Goal: Task Accomplishment & Management: Manage account settings

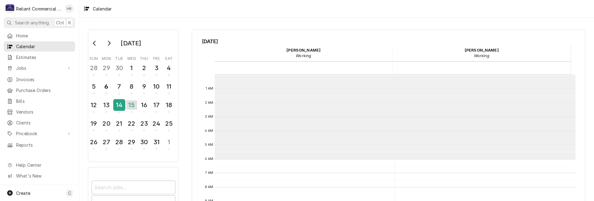
click at [121, 107] on div "14" at bounding box center [119, 105] width 11 height 11
click at [103, 105] on div "13" at bounding box center [106, 105] width 11 height 11
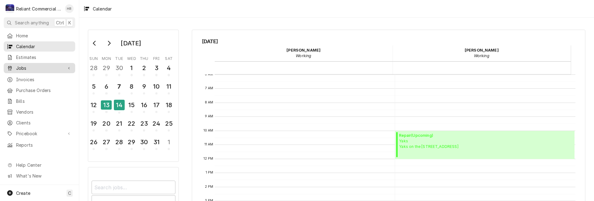
click at [29, 66] on span "Jobs" at bounding box center [39, 68] width 47 height 6
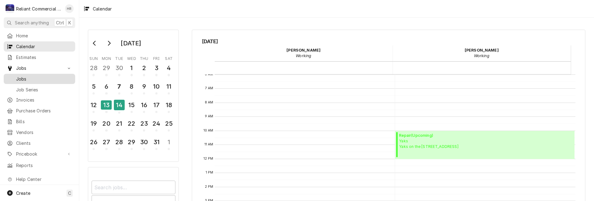
click at [26, 76] on span "Jobs" at bounding box center [44, 79] width 56 height 6
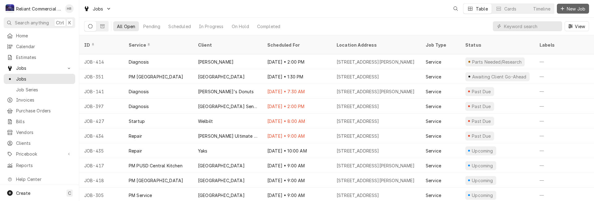
click at [567, 8] on span "New Job" at bounding box center [576, 9] width 21 height 6
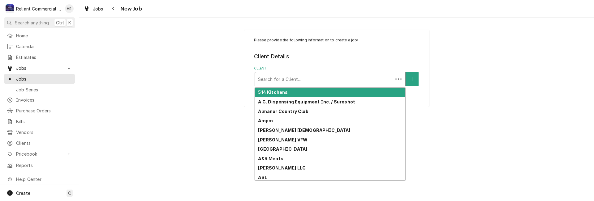
click at [342, 76] on div "Client" at bounding box center [324, 79] width 132 height 11
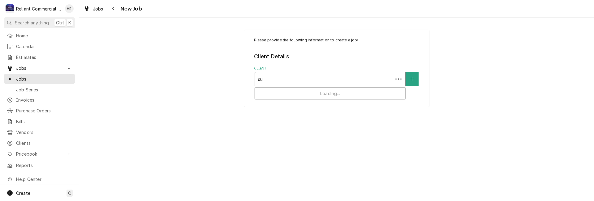
type input "sub"
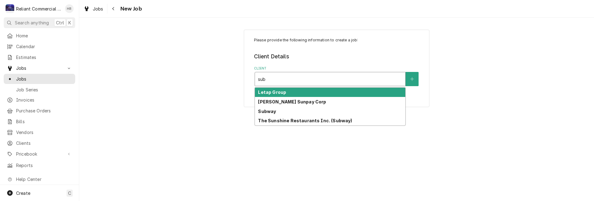
click at [279, 93] on strong "Letap Group" at bounding box center [272, 92] width 28 height 5
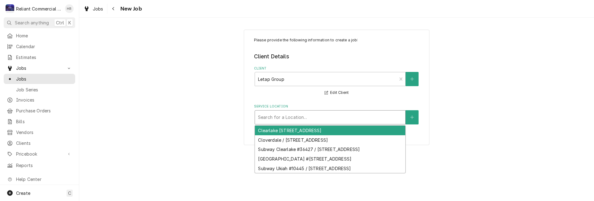
click at [296, 117] on div "Service Location" at bounding box center [330, 117] width 144 height 11
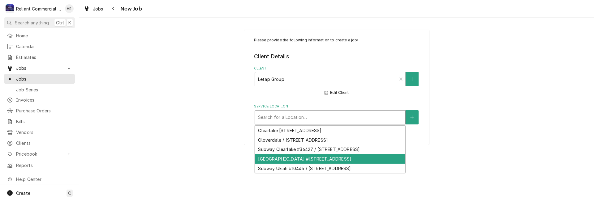
click at [309, 159] on div "Subway Lakeport #11829 / 979 Eleventh St, Lakeport, CA 95453" at bounding box center [330, 159] width 150 height 10
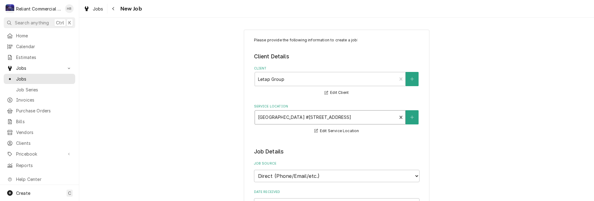
scroll to position [124, 0]
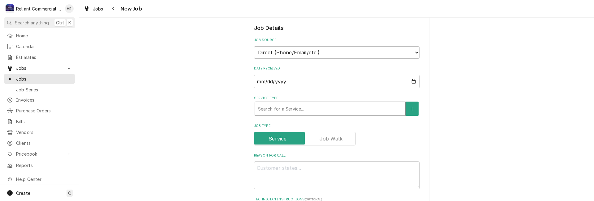
click at [313, 109] on div "Service Type" at bounding box center [330, 108] width 144 height 11
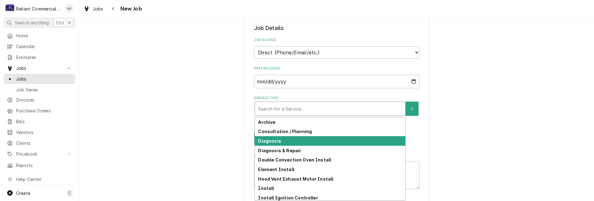
click at [282, 143] on div "Diagnosis" at bounding box center [330, 141] width 150 height 10
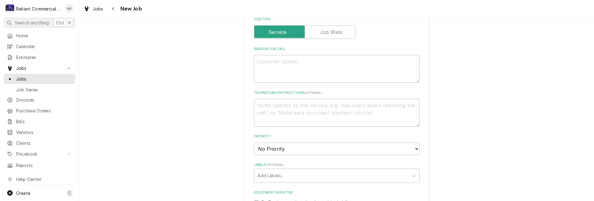
scroll to position [248, 0]
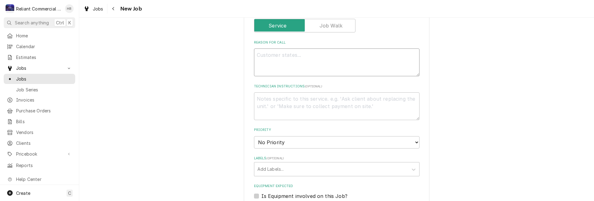
click at [320, 66] on textarea "Reason For Call" at bounding box center [337, 63] width 166 height 28
type textarea "x"
type textarea "B"
type textarea "x"
type textarea "Br"
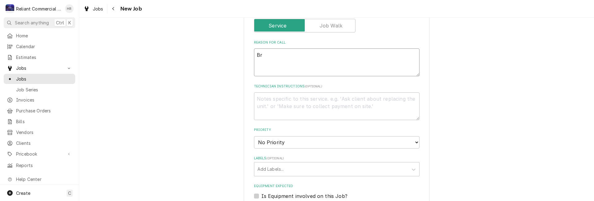
type textarea "x"
type textarea "Bre"
type textarea "x"
type textarea "Brea"
type textarea "x"
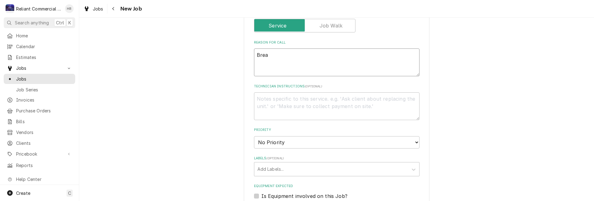
type textarea "Bread"
type textarea "x"
type textarea "Bread"
type textarea "x"
type textarea "Bread"
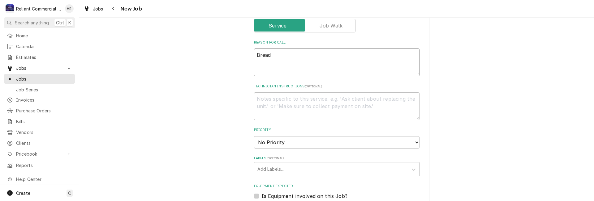
type textarea "x"
type textarea "Bread O"
type textarea "x"
type textarea "Bread Ov"
type textarea "x"
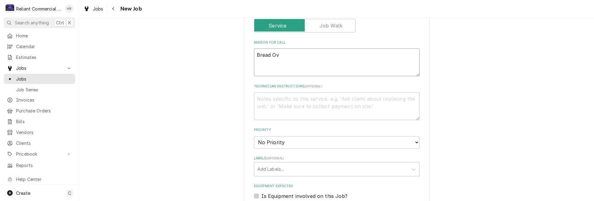
type textarea "Bread Ove"
type textarea "x"
type textarea "Bread Oven"
type textarea "x"
type textarea "Bread Oven"
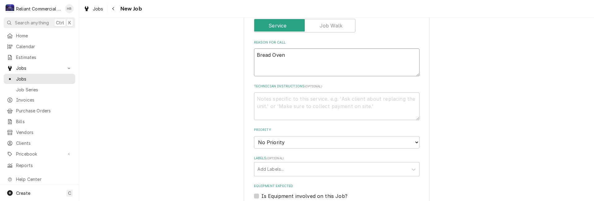
type textarea "x"
type textarea "Bread Oven f"
type textarea "x"
type textarea "Bread Oven fa"
type textarea "x"
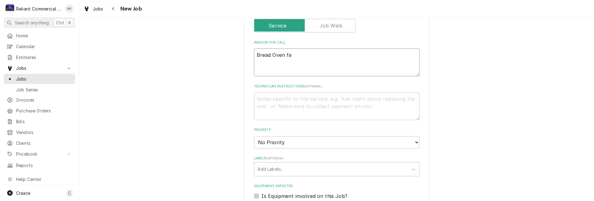
type textarea "Bread Oven fan"
type textarea "x"
type textarea "Bread Oven fan"
type textarea "x"
type textarea "Bread Oven fan n"
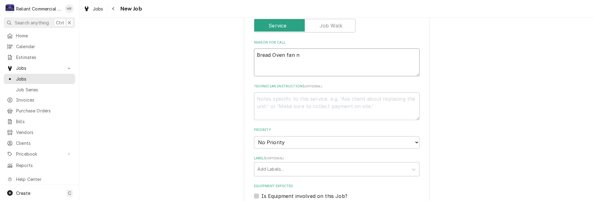
type textarea "x"
type textarea "Bread Oven fan no"
type textarea "x"
type textarea "Bread Oven fan not"
type textarea "x"
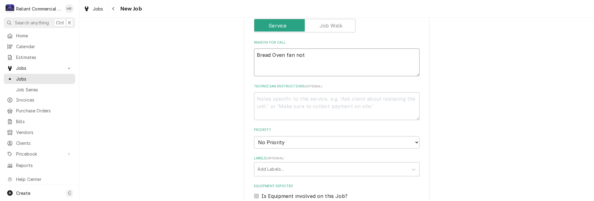
type textarea "Bread Oven fan not"
type textarea "x"
type textarea "Bread Oven fan not r"
type textarea "x"
type textarea "Bread Oven fan not ru"
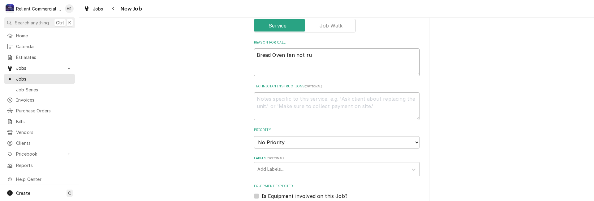
type textarea "x"
type textarea "Bread Oven fan not run"
type textarea "x"
type textarea "Bread Oven fan not runn"
type textarea "x"
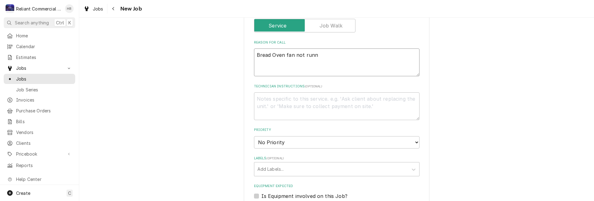
type textarea "Bread Oven fan not runni"
type textarea "x"
type textarea "Bread Oven fan not runnin"
type textarea "x"
type textarea "Bread Oven fan not running"
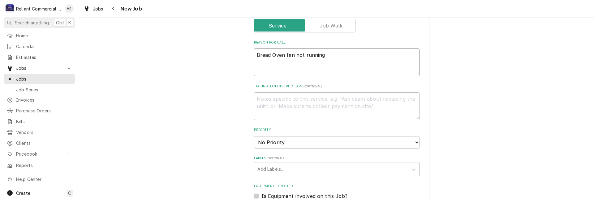
type textarea "x"
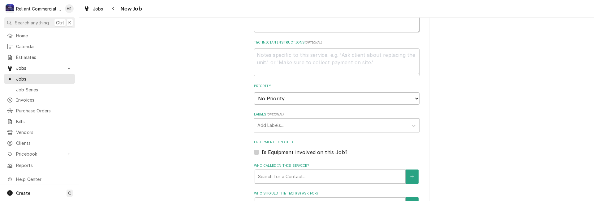
scroll to position [371, 0]
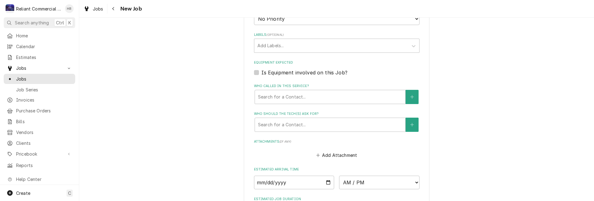
type textarea "Bread Oven fan not running"
click at [262, 73] on label "Is Equipment involved on this Job?" at bounding box center [305, 72] width 86 height 7
click at [262, 73] on input "Equipment Expected" at bounding box center [345, 76] width 166 height 14
checkbox input "true"
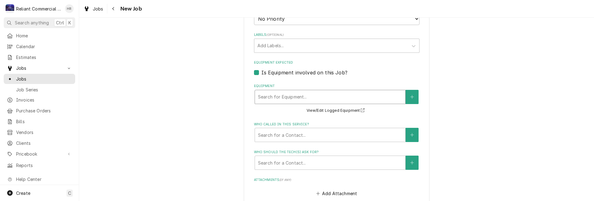
click at [322, 95] on div "Equipment" at bounding box center [330, 97] width 144 height 11
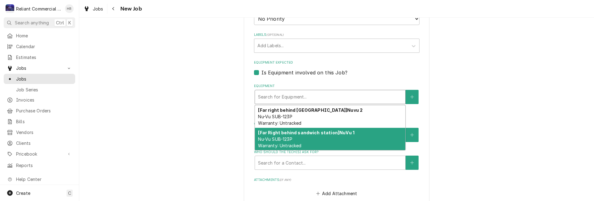
click at [322, 141] on div "[Far Right behind sandwich station] NuVu 1 Nu-Vu SUB-123P Warranty: Untracked" at bounding box center [330, 139] width 150 height 23
type textarea "x"
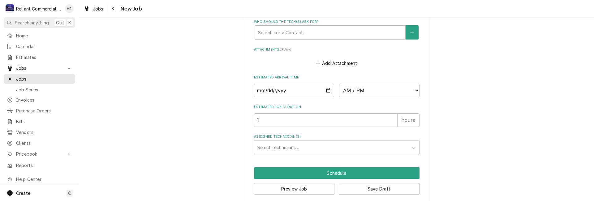
scroll to position [517, 0]
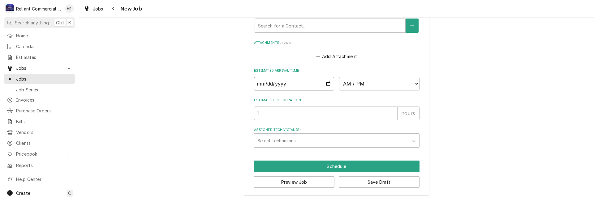
click at [325, 81] on input "Date" at bounding box center [294, 84] width 80 height 14
type input "2025-10-13"
type textarea "x"
click at [414, 83] on select "AM / PM 6:00 AM 6:15 AM 6:30 AM 6:45 AM 7:00 AM 7:15 AM 7:30 AM 7:45 AM 8:00 AM…" at bounding box center [379, 84] width 80 height 14
click at [414, 84] on select "AM / PM 6:00 AM 6:15 AM 6:30 AM 6:45 AM 7:00 AM 7:15 AM 7:30 AM 7:45 AM 8:00 AM…" at bounding box center [379, 84] width 80 height 14
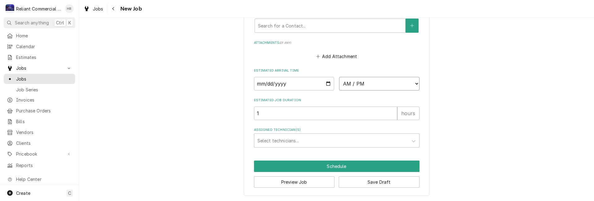
select select "10:00:00"
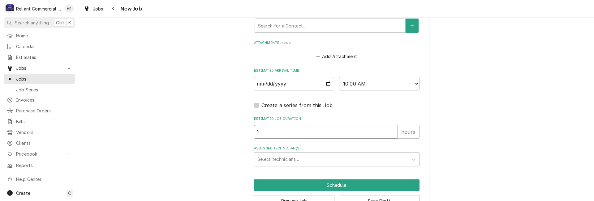
click at [287, 134] on input "1" at bounding box center [325, 132] width 143 height 14
type textarea "x"
type input "2"
type textarea "x"
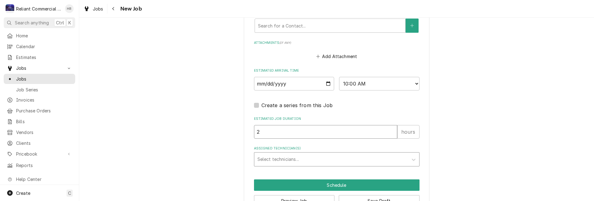
type input "2"
click at [307, 161] on div "Assigned Technician(s)" at bounding box center [332, 159] width 148 height 11
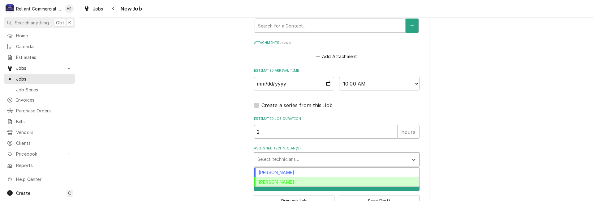
click at [293, 181] on div "Heath Reed" at bounding box center [336, 183] width 165 height 10
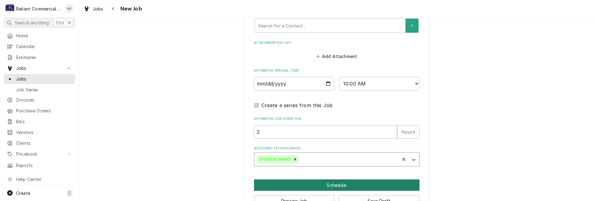
click at [333, 183] on button "Schedule" at bounding box center [337, 185] width 166 height 11
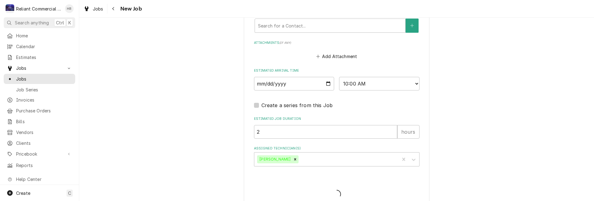
type textarea "x"
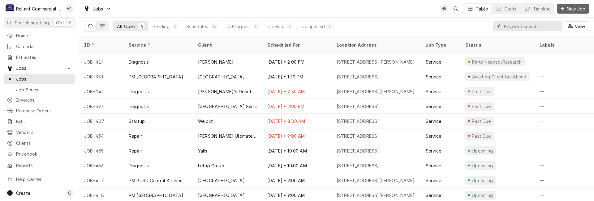
click at [572, 9] on span "New Job" at bounding box center [576, 9] width 21 height 6
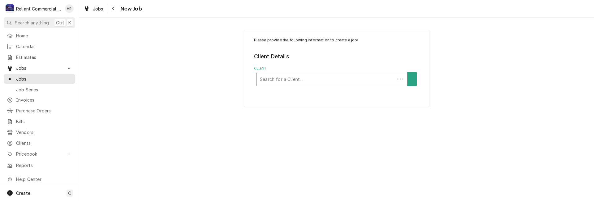
click at [314, 79] on div "Client" at bounding box center [326, 79] width 132 height 11
type input "serv"
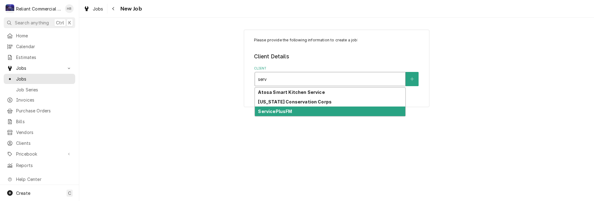
click at [280, 111] on strong "ServicePlusFM" at bounding box center [275, 111] width 34 height 5
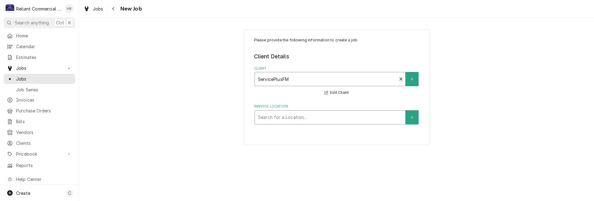
click at [283, 118] on div "Service Location" at bounding box center [330, 117] width 144 height 11
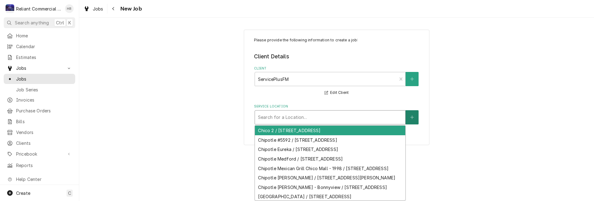
click at [414, 119] on icon "Create New Location" at bounding box center [412, 117] width 4 height 4
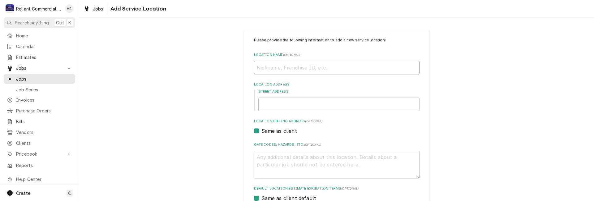
click at [322, 67] on input "Location Name ( optional )" at bounding box center [337, 68] width 166 height 14
type textarea "x"
type input "C"
type textarea "x"
type input "Ch"
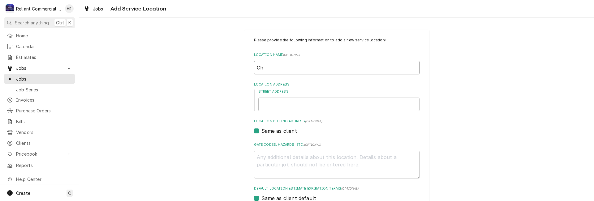
type textarea "x"
type input "Chi"
type textarea "x"
type input "Chip"
type textarea "x"
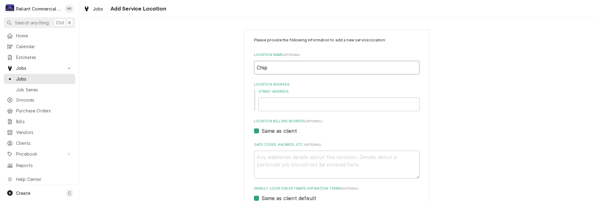
type input "Chipo"
type textarea "x"
type input "Chipot"
type textarea "x"
type input "Chipotl"
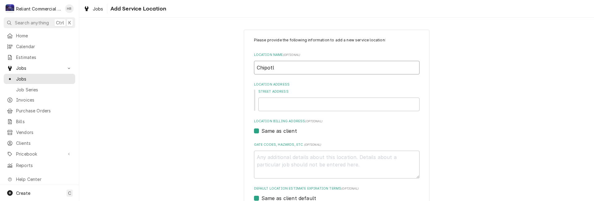
type textarea "x"
type input "Chipotle"
type textarea "x"
type input "Chipotle"
type textarea "x"
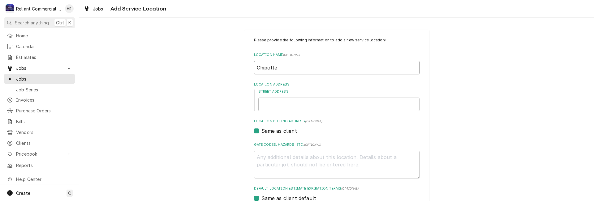
type input "Chipotle"
type textarea "x"
type input "Chipotle #"
type textarea "x"
type input "Chipotle #5"
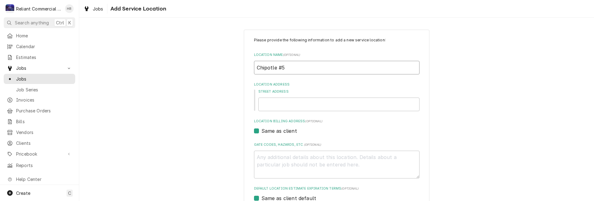
type textarea "x"
type input "Chipotle #55"
type textarea "x"
type input "Chipotle #556"
type textarea "x"
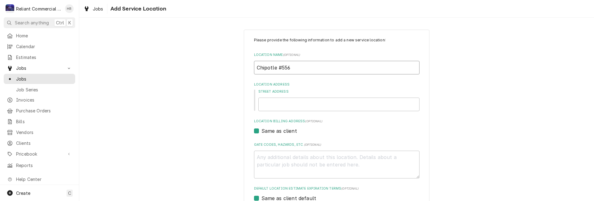
type input "Chipotle #5565"
click at [275, 69] on input "Chipotle #5565" at bounding box center [337, 68] width 166 height 14
type textarea "x"
type input "Chipotle #5565"
type textarea "x"
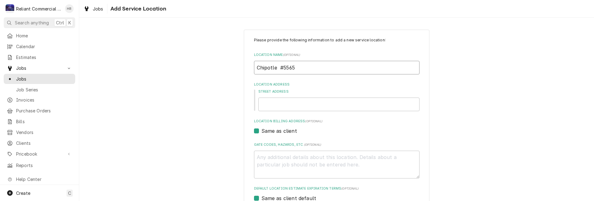
type input "Chipotle p #5565"
type textarea "x"
type input "Chipotle pe #5565"
type textarea "x"
type input "Chipotle pen #5565"
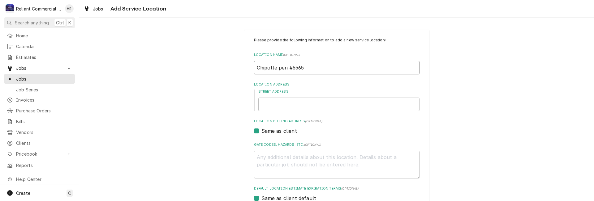
type textarea "x"
type input "Chipotle pend #5565"
type textarea "x"
type input "Chipotle pendl #5565"
type textarea "x"
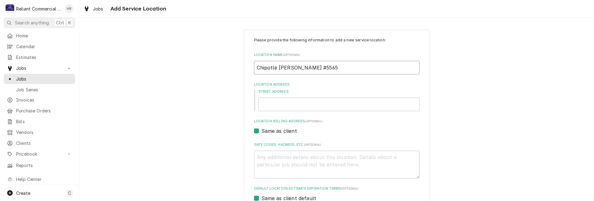
type input "Chipotle pendle #5565"
type textarea "x"
type input "Chipotle pendlet #5565"
type textarea "x"
type input "Chipotle pendleto #5565"
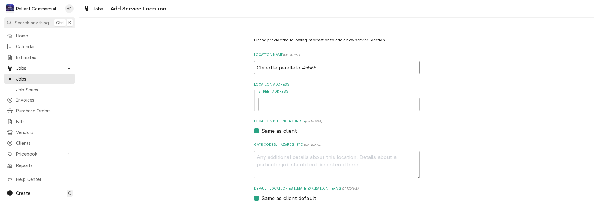
type textarea "x"
type input "Chipotle pendleton #5565"
type textarea "x"
type input "Chipotle endleton #5565"
type textarea "x"
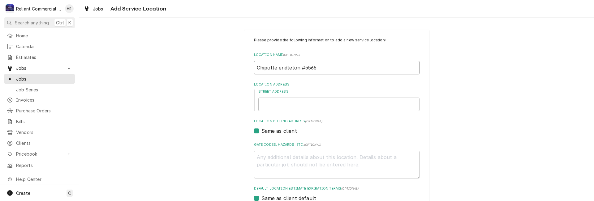
type input "Chipotle Pendleton #5565"
type textarea "x"
type input "Chipotle Pendleton #5565"
click at [291, 106] on input "Street Address" at bounding box center [338, 105] width 161 height 14
paste input "1701 Southwest Court Avenue"
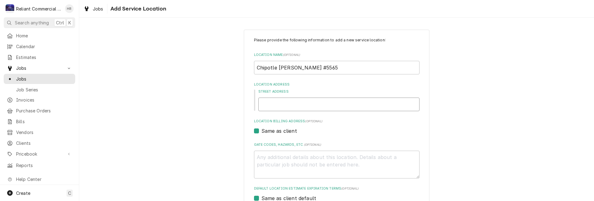
type textarea "x"
type input "1701 Southwest Court Avenue"
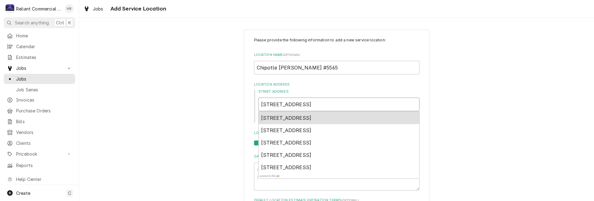
click at [294, 117] on span "1701 Southwest Court Avenue, Pendleton, OR, USA" at bounding box center [286, 118] width 50 height 6
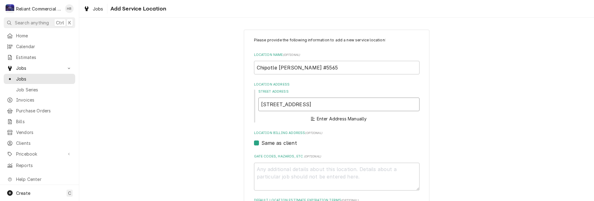
type textarea "x"
type input "1701 SW Court Ave"
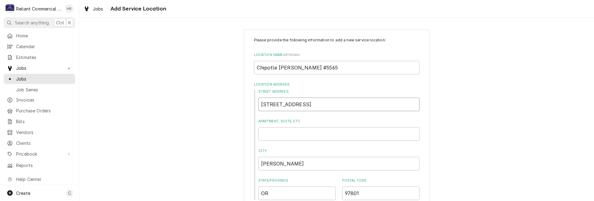
type textarea "x"
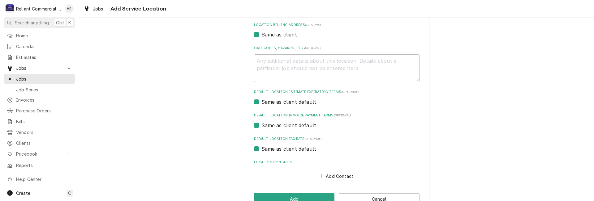
scroll to position [203, 0]
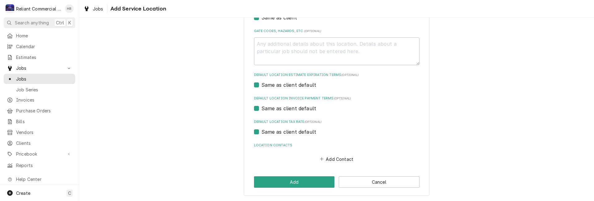
type input "1701 SW Court Ave"
click at [297, 54] on textarea "Gate Codes, Hazards, etc. ( optional )" at bounding box center [337, 51] width 166 height 28
paste textarea "justin@westernconstruction.com, his cell 360.839.6213"
type textarea "x"
type textarea "justin@westernconstruction.com, his cell 360.839.6213"
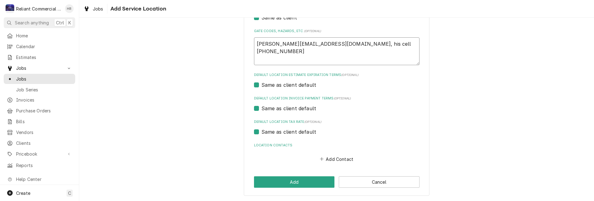
type textarea "x"
type textarea "justin@westernconstruction.com, his cell 360.839.6213"
click at [334, 159] on button "Add Contact" at bounding box center [337, 159] width 36 height 9
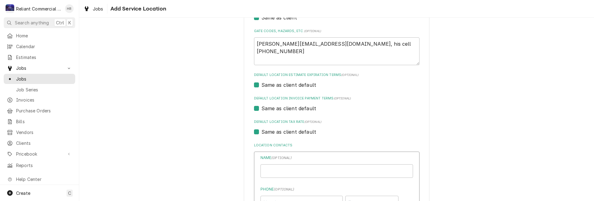
type textarea "x"
click at [282, 169] on input "Location Name ( optional )" at bounding box center [337, 172] width 153 height 14
type input "Justin"
click at [307, 200] on input "Phone ( optional )" at bounding box center [302, 203] width 82 height 14
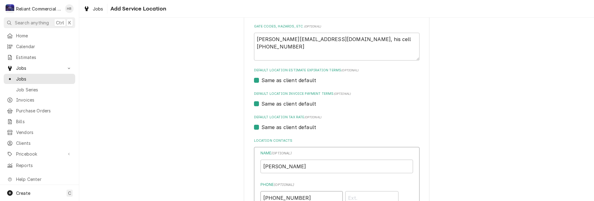
type input "(360) 839-6213"
drag, startPoint x: 253, startPoint y: 39, endPoint x: 331, endPoint y: 40, distance: 78.0
click at [331, 40] on textarea "justin@westernconstruction.com, his cell 360.839.6213" at bounding box center [337, 47] width 166 height 28
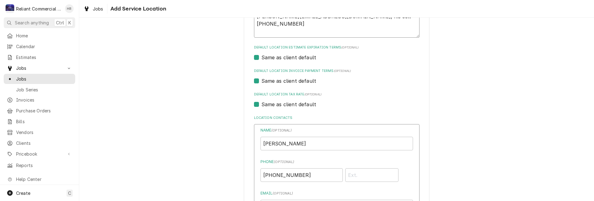
scroll to position [269, 0]
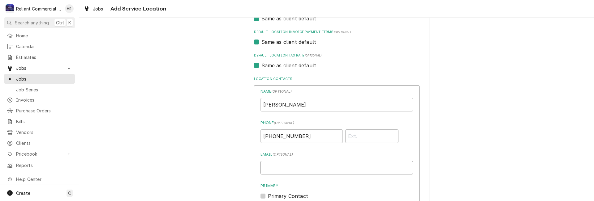
click at [289, 166] on input "Email ( optional )" at bounding box center [337, 168] width 153 height 14
paste input "justin@westernconstruction.com"
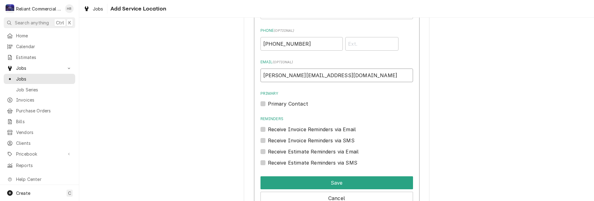
scroll to position [362, 0]
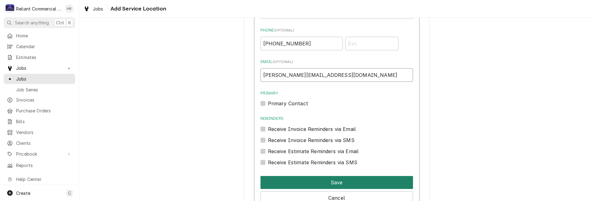
type input "justin@westernconstruction.com"
click at [346, 180] on button "Save" at bounding box center [337, 182] width 153 height 13
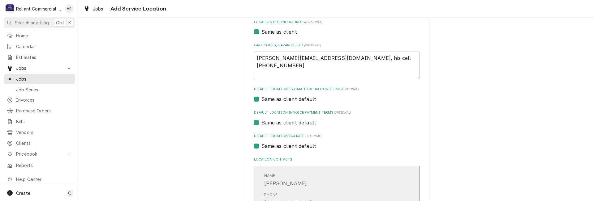
scroll to position [176, 0]
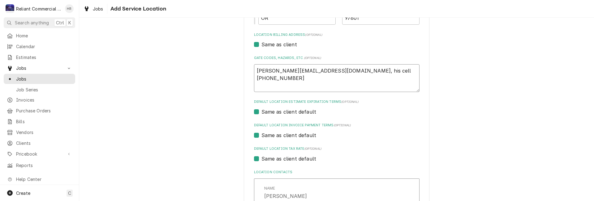
drag, startPoint x: 394, startPoint y: 71, endPoint x: 226, endPoint y: 77, distance: 168.8
click at [226, 77] on div "Please provide the following information to add a new service location: Locatio…" at bounding box center [336, 90] width 515 height 484
type textarea "x"
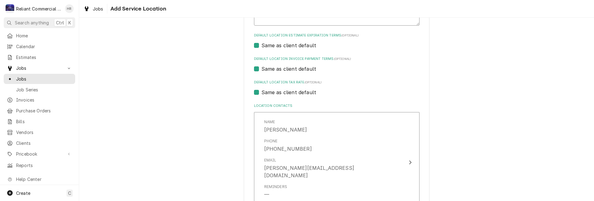
scroll to position [300, 0]
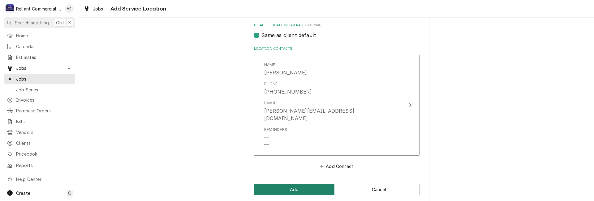
click at [304, 184] on button "Add" at bounding box center [294, 189] width 81 height 11
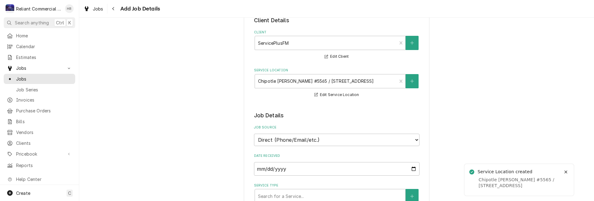
scroll to position [124, 0]
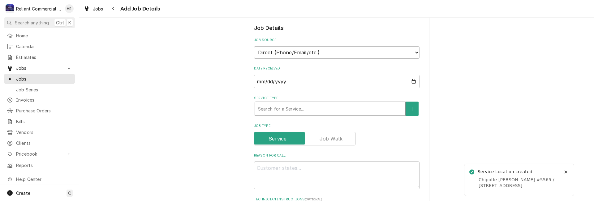
click at [352, 114] on div "Service Type" at bounding box center [330, 108] width 144 height 11
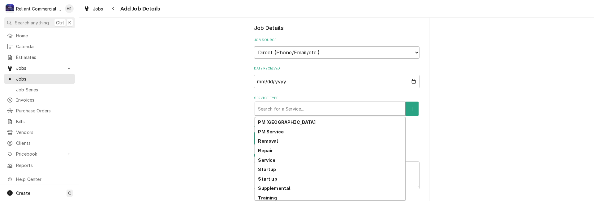
scroll to position [173, 0]
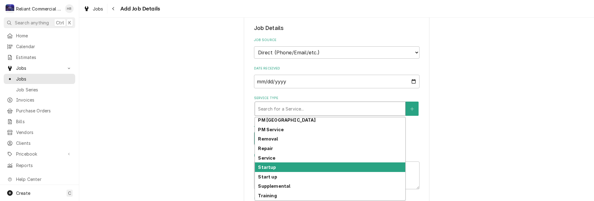
click at [280, 168] on div "Startup" at bounding box center [330, 168] width 150 height 10
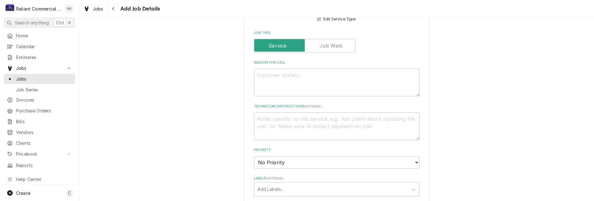
scroll to position [248, 0]
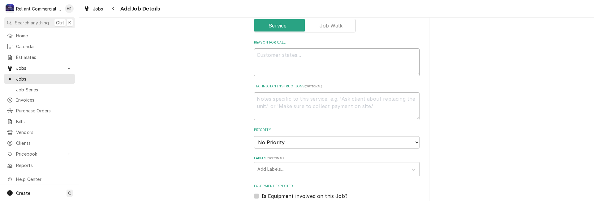
click at [319, 62] on textarea "Reason For Call" at bounding box center [337, 63] width 166 height 28
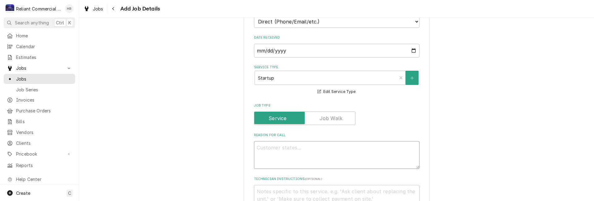
scroll to position [279, 0]
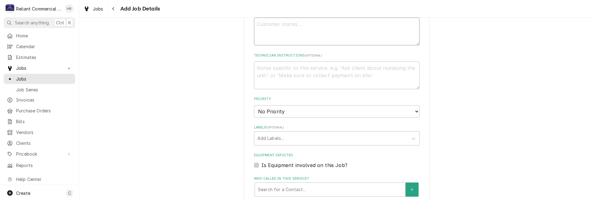
type textarea "x"
type textarea "*"
type textarea "x"
type textarea "*W"
type textarea "x"
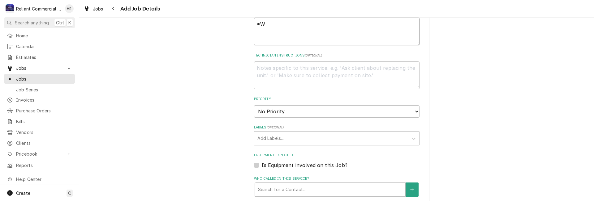
type textarea "*WO"
type textarea "x"
type textarea "*WO"
type textarea "x"
type textarea "*WO"
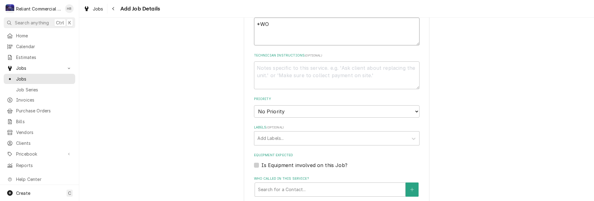
type textarea "x"
type textarea "*WO 3"
type textarea "x"
type textarea "*WO 36"
type textarea "x"
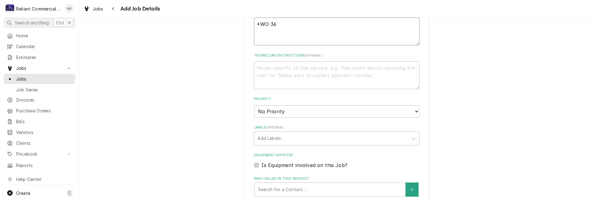
type textarea "*WO 363"
type textarea "x"
type textarea "*WO 3633"
type textarea "x"
type textarea "*WO 36333"
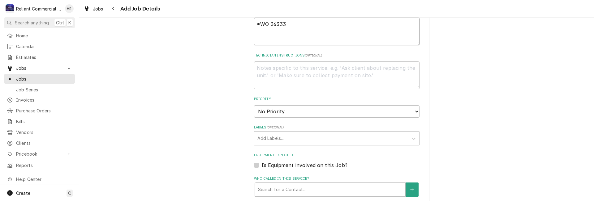
type textarea "x"
type textarea "*WO 36333*"
type textarea "x"
type textarea "*WO 36333*"
type textarea "x"
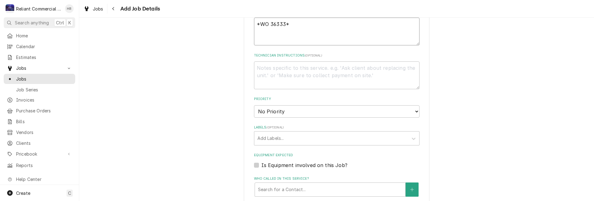
type textarea "*WO 36333* S"
type textarea "x"
type textarea "*WO 36333* St"
type textarea "x"
type textarea "*WO 36333* Sta"
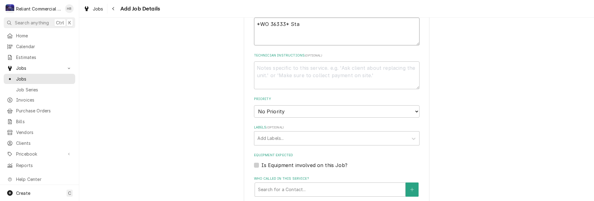
type textarea "x"
type textarea "*WO 36333* Star"
type textarea "x"
type textarea "*WO 36333* Start"
type textarea "x"
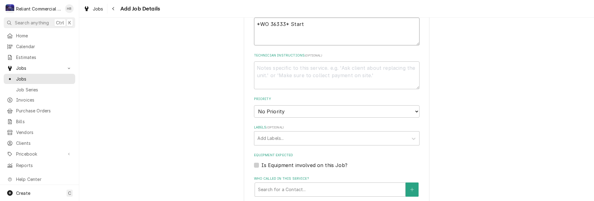
type textarea "*WO 36333* Startu"
type textarea "x"
type textarea "*WO 36333* Startup"
type textarea "x"
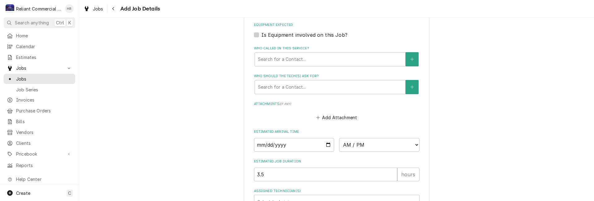
scroll to position [464, 0]
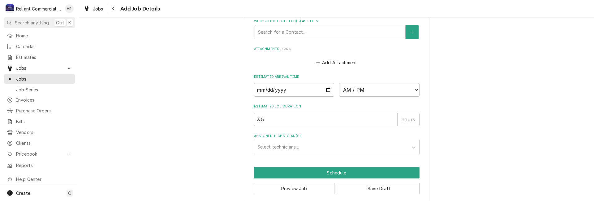
type textarea "*WO 36333* Startup"
click at [326, 90] on input "Date" at bounding box center [294, 90] width 80 height 14
type input "2025-10-10"
type textarea "x"
click at [413, 89] on select "AM / PM 6:00 AM 6:15 AM 6:30 AM 6:45 AM 7:00 AM 7:15 AM 7:30 AM 7:45 AM 8:00 AM…" at bounding box center [379, 90] width 80 height 14
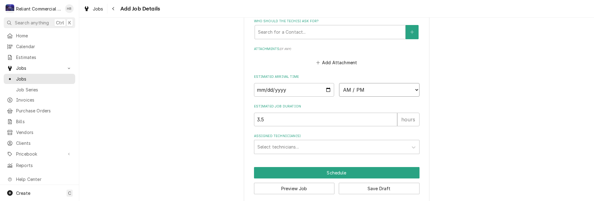
select select "08:00:00"
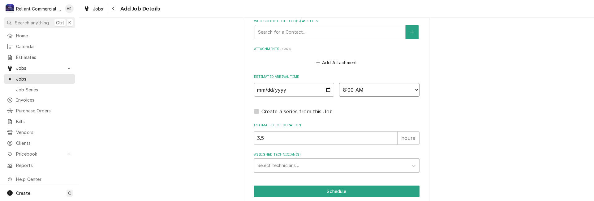
scroll to position [489, 0]
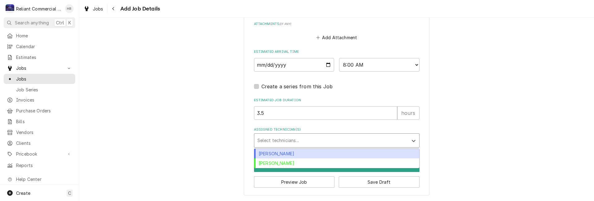
click at [358, 141] on div "Assigned Technician(s)" at bounding box center [332, 140] width 148 height 11
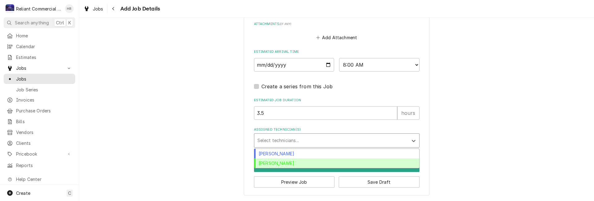
click at [287, 162] on div "Heath Reed" at bounding box center [336, 164] width 165 height 10
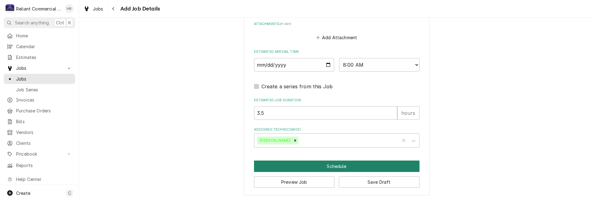
click at [346, 167] on button "Schedule" at bounding box center [337, 166] width 166 height 11
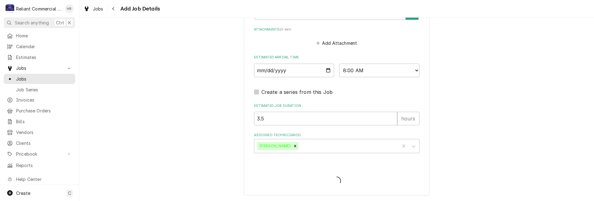
type textarea "x"
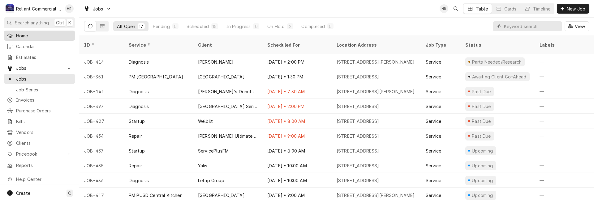
click at [18, 33] on span "Home" at bounding box center [44, 35] width 56 height 6
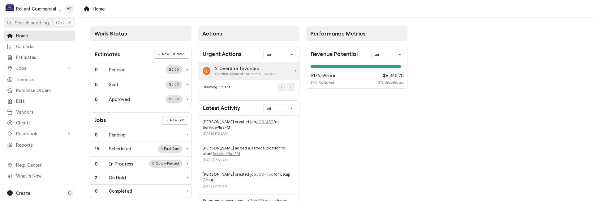
click at [282, 68] on div "2 Overdue Invoices Confirm payments or resend invoices" at bounding box center [248, 71] width 101 height 18
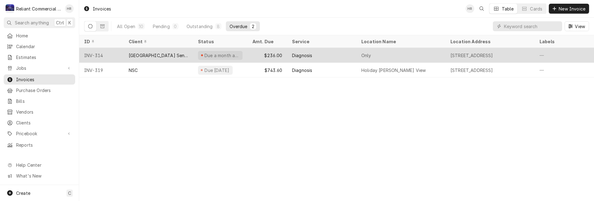
click at [247, 49] on div "Due a month ago" at bounding box center [220, 55] width 54 height 15
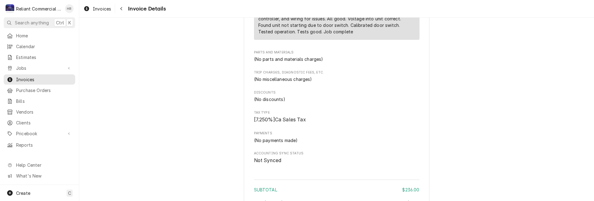
scroll to position [670, 0]
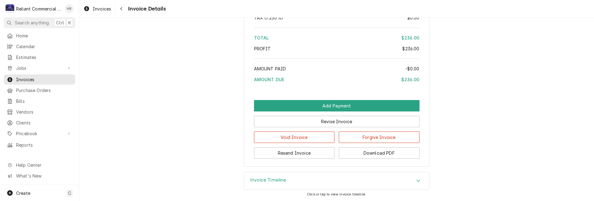
click at [417, 185] on div "Accordion Header" at bounding box center [418, 181] width 9 height 7
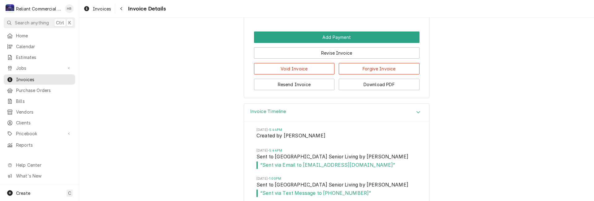
scroll to position [764, 0]
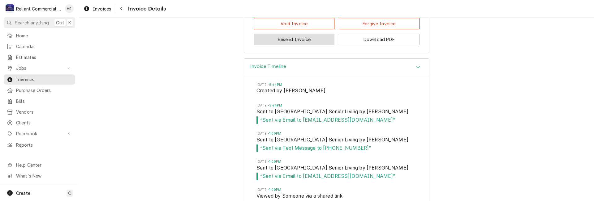
click at [319, 45] on button "Resend Invoice" at bounding box center [294, 39] width 81 height 11
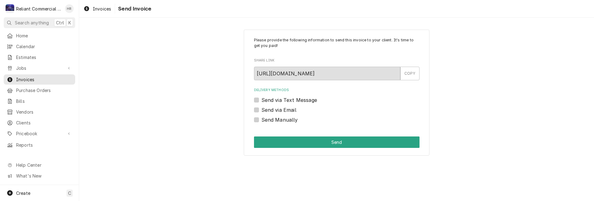
click at [262, 109] on label "Send via Email" at bounding box center [279, 109] width 35 height 7
click at [262, 109] on input "Send via Email" at bounding box center [345, 113] width 166 height 14
checkbox input "true"
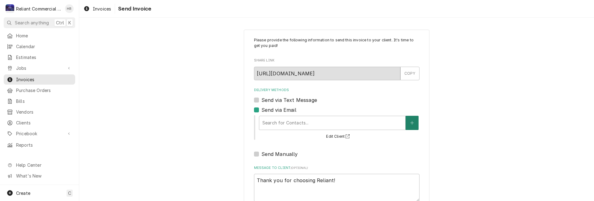
click at [414, 120] on button "Delivery Methods" at bounding box center [412, 123] width 13 height 14
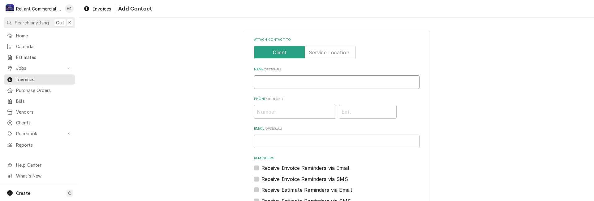
click at [287, 82] on input "Name ( optional )" at bounding box center [337, 83] width 166 height 14
type input "Accounts Payable"
click at [301, 144] on input "Email ( optional )" at bounding box center [337, 142] width 166 height 14
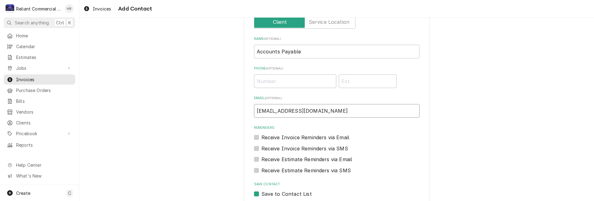
scroll to position [65, 0]
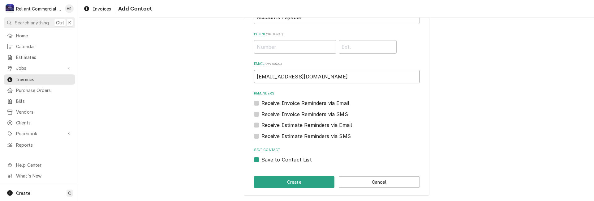
type input "[EMAIL_ADDRESS][DOMAIN_NAME]"
click at [262, 102] on label "Receive Invoice Reminders via Email" at bounding box center [306, 103] width 88 height 7
click at [262, 102] on input "Reminders" at bounding box center [345, 107] width 166 height 14
checkbox input "true"
click at [262, 125] on label "Receive Estimate Reminders via Email" at bounding box center [307, 125] width 91 height 7
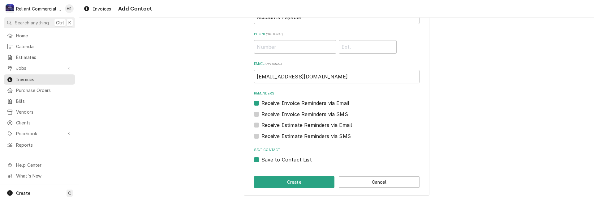
click at [262, 125] on input "Contact Edit Form" at bounding box center [345, 129] width 166 height 14
checkbox input "true"
click at [297, 182] on button "Create" at bounding box center [294, 182] width 81 height 11
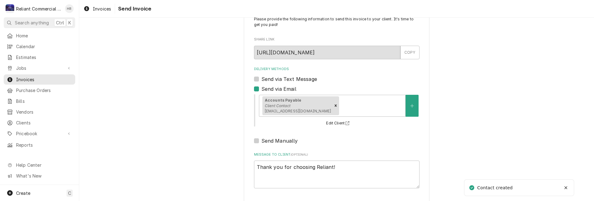
scroll to position [46, 0]
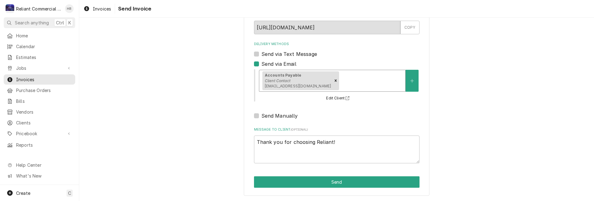
click at [383, 82] on div "Delivery Methods" at bounding box center [371, 80] width 62 height 11
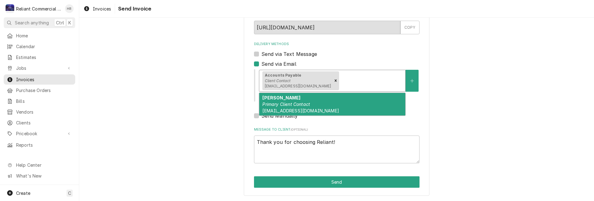
click at [332, 102] on div "[PERSON_NAME] Primary Client Contact [EMAIL_ADDRESS][DOMAIN_NAME]" at bounding box center [332, 104] width 146 height 23
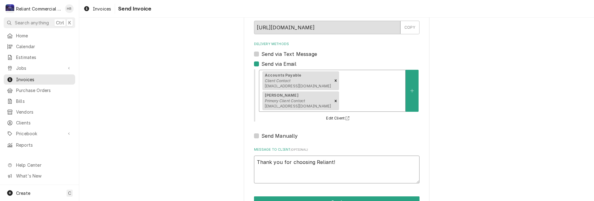
click at [254, 161] on textarea "Thank you for choosing Reliant!" at bounding box center [337, 170] width 166 height 28
type textarea "x"
type textarea "Thank you for choosing Reliant!"
type textarea "x"
type textarea "* Thank you for choosing Reliant!"
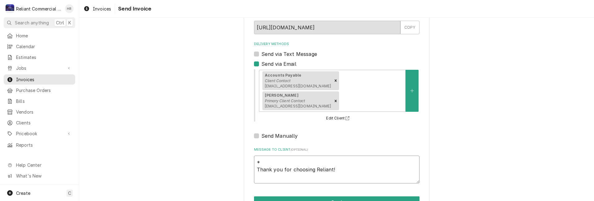
type textarea "x"
type textarea "*P Thank you for choosing Reliant!"
type textarea "x"
type textarea "*PA Thank you for choosing Reliant!"
type textarea "x"
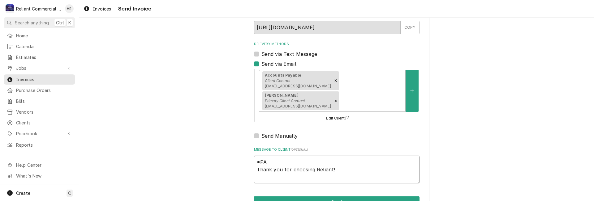
type textarea "*PAS Thank you for choosing Reliant!"
type textarea "x"
type textarea "*PAST Thank you for choosing Reliant!"
type textarea "x"
type textarea "*PAST Thank you for choosing Reliant!"
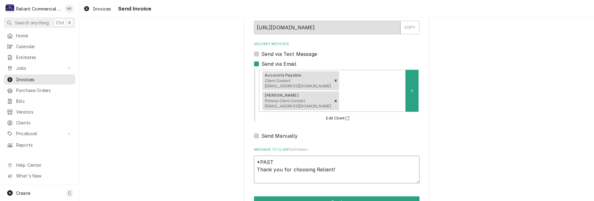
type textarea "x"
type textarea "*PAST D Thank you for choosing Reliant!"
type textarea "x"
type textarea "*PAST DU Thank you for choosing Reliant!"
type textarea "x"
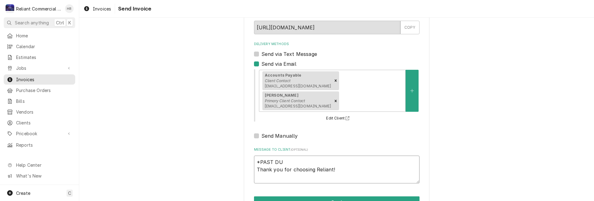
type textarea "*PAST DUE Thank you for choosing Reliant!"
type textarea "x"
type textarea "*PAST DUE* Thank you for choosing Reliant!"
type textarea "x"
type textarea "*PAST DUE* Thank you for choosing Reliant!"
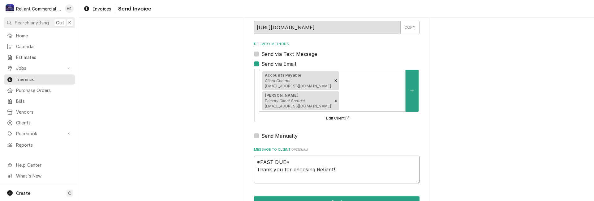
type textarea "x"
type textarea "*PAST DUE* P Thank you for choosing Reliant!"
type textarea "x"
type textarea "*PAST DUE* Pl Thank you for choosing Reliant!"
type textarea "x"
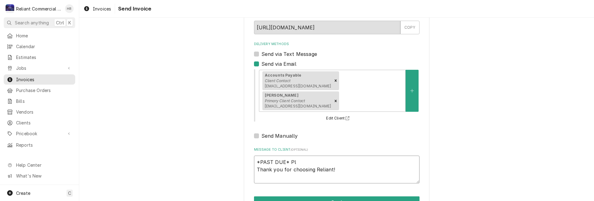
type textarea "*PAST DUE* Ple Thank you for choosing Reliant!"
type textarea "x"
type textarea "*PAST DUE* Plea Thank you for choosing Reliant!"
type textarea "x"
type textarea "*PAST DUE* Pleas Thank you for choosing Reliant!"
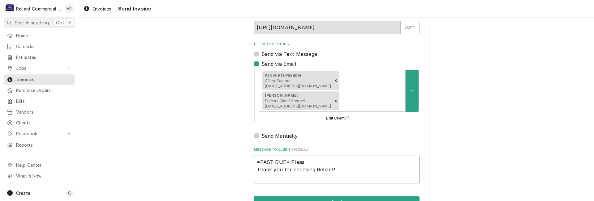
type textarea "x"
type textarea "*PAST DUE* Please Thank you for choosing Reliant!"
type textarea "x"
type textarea "*PAST DUE* Please Thank you for choosing Reliant!"
type textarea "x"
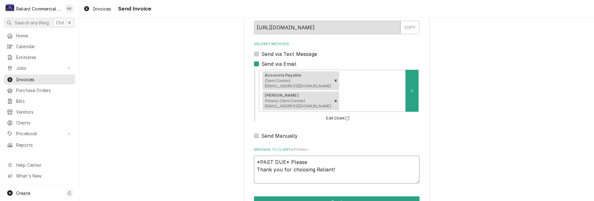
type textarea "*PAST DUE* Please m Thank you for choosing Reliant!"
type textarea "x"
type textarea "*PAST DUE* Please ma Thank you for choosing Reliant!"
type textarea "x"
type textarea "*PAST DUE* Please mak Thank you for choosing Reliant!"
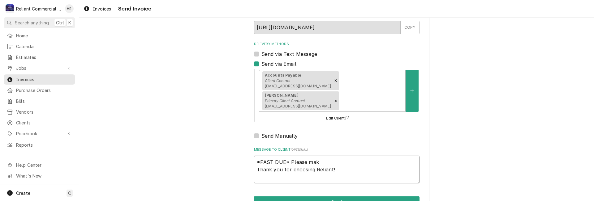
type textarea "x"
type textarea "*PAST DUE* Please make Thank you for choosing Reliant!"
type textarea "x"
type textarea "*PAST DUE* Please make Thank you for choosing Reliant!"
type textarea "x"
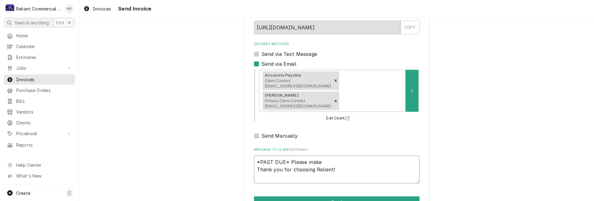
type textarea "*PAST DUE* Please make p Thank you for choosing Reliant!"
type textarea "x"
type textarea "*PAST DUE* Please make pa Thank you for choosing Reliant!"
type textarea "x"
type textarea "*PAST DUE* Please make pay Thank you for choosing Reliant!"
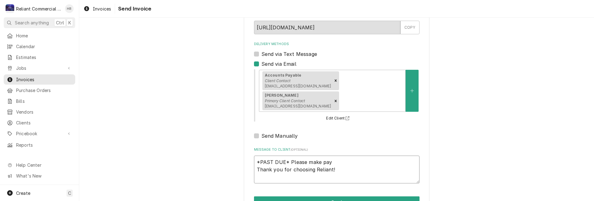
type textarea "x"
type textarea "*PAST DUE* Please make paym Thank you for choosing Reliant!"
type textarea "x"
type textarea "*PAST DUE* Please make payme Thank you for choosing Reliant!"
type textarea "x"
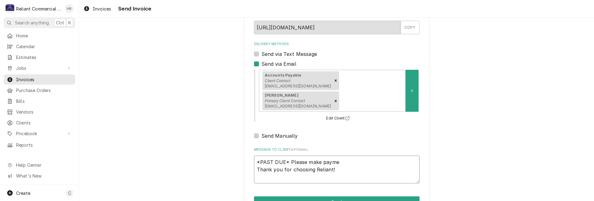
type textarea "*PAST DUE* Please make paymen Thank you for choosing Reliant!"
type textarea "x"
type textarea "*PAST DUE* Please make payment Thank you for choosing Reliant!"
type textarea "x"
type textarea "*PAST DUE* Please make payment Thank you for choosing Reliant!"
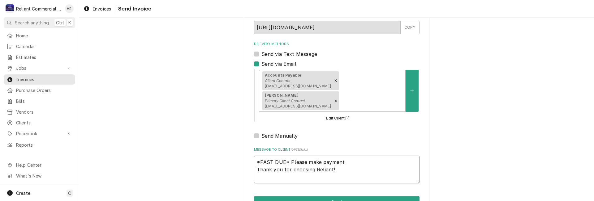
type textarea "x"
type textarea "*PAST DUE* Please make payment t Thank you for choosing Reliant!"
type textarea "x"
type textarea "*PAST DUE* Please make payment to Thank you for choosing Reliant!"
type textarea "x"
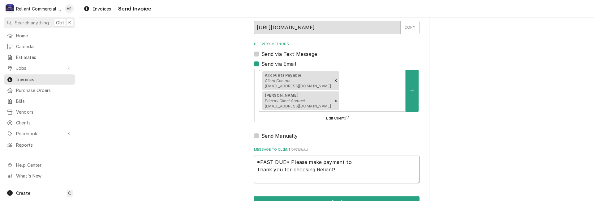
type textarea "*PAST DUE* Please make payment to Thank you for choosing Reliant!"
type textarea "x"
type textarea "*PAST DUE* Please make payment to a Thank you for choosing Reliant!"
type textarea "x"
type textarea "*PAST DUE* Please make payment to av Thank you for choosing Reliant!"
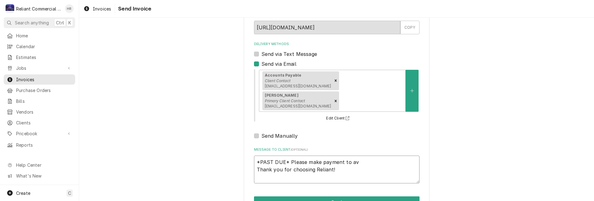
type textarea "x"
type textarea "*PAST DUE* Please make payment to avo Thank you for choosing Reliant!"
type textarea "x"
type textarea "*PAST DUE* Please make payment to avoi Thank you for choosing Reliant!"
type textarea "x"
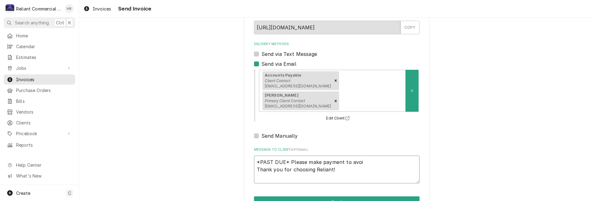
type textarea "*PAST DUE* Please make payment to avoid Thank you for choosing Reliant!"
type textarea "x"
type textarea "*PAST DUE* Please make payment to avoid Thank you for choosing Reliant!"
type textarea "x"
type textarea "*PAST DUE* Please make payment to avoid l Thank you for choosing Reliant!"
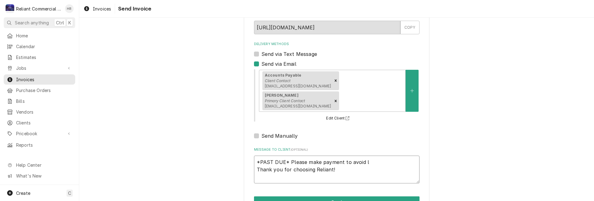
type textarea "x"
type textarea "*PAST DUE* Please make payment to avoid la Thank you for choosing Reliant!"
type textarea "x"
type textarea "*PAST DUE* Please make payment to avoid lat Thank you for choosing Reliant!"
type textarea "x"
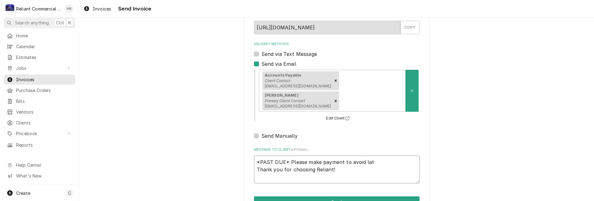
type textarea "*PAST DUE* Please make payment to avoid late Thank you for choosing Reliant!"
type textarea "x"
type textarea "*PAST DUE* Please make payment to avoid late Thank you for choosing Reliant!"
type textarea "x"
type textarea "*PAST DUE* Please make payment to avoid late f Thank you for choosing Reliant!"
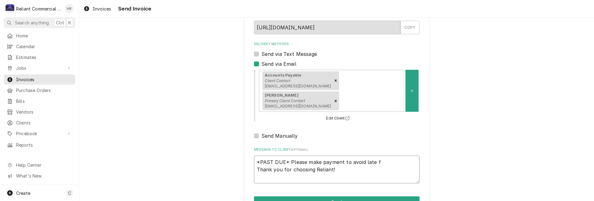
type textarea "x"
type textarea "*PAST DUE* Please make payment to avoid late fe Thank you for choosing Reliant!"
type textarea "x"
type textarea "*PAST DUE* Please make payment to avoid late fee Thank you for choosing Reliant!"
type textarea "x"
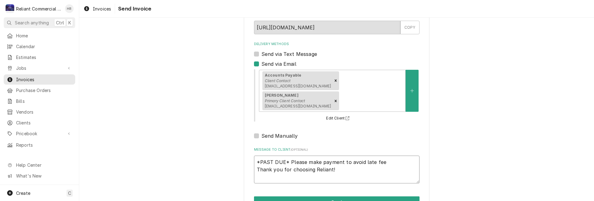
type textarea "*PAST DUE* Please make payment to avoid late fees Thank you for choosing Relian…"
type textarea "x"
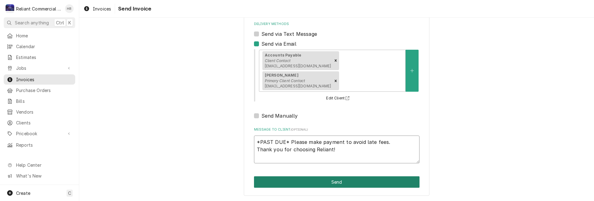
type textarea "*PAST DUE* Please make payment to avoid late fees. Thank you for choosing Relia…"
click at [338, 182] on button "Send" at bounding box center [337, 182] width 166 height 11
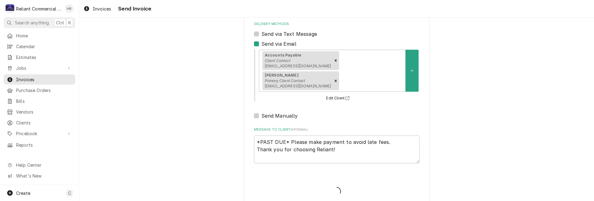
type textarea "x"
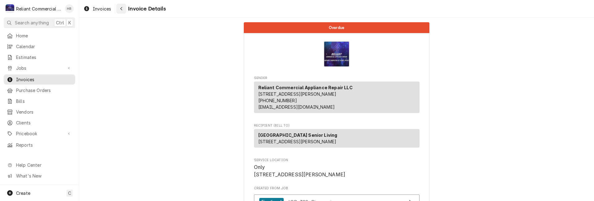
click at [122, 8] on icon "Navigate back" at bounding box center [121, 8] width 3 height 4
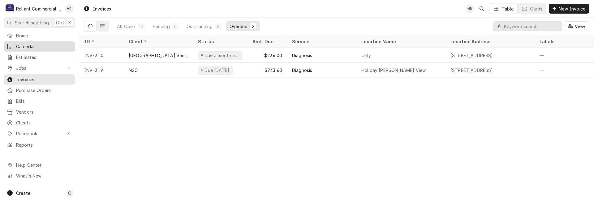
click at [37, 46] on span "Calendar" at bounding box center [44, 46] width 56 height 6
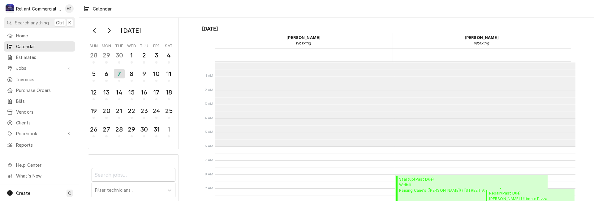
scroll to position [12, 0]
click at [140, 73] on div "9" at bounding box center [144, 74] width 11 height 11
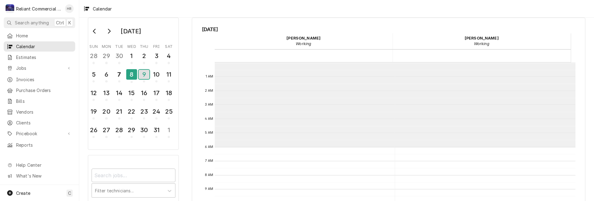
scroll to position [85, 0]
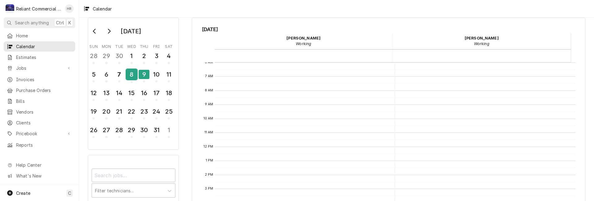
click at [131, 74] on div "8" at bounding box center [131, 74] width 11 height 11
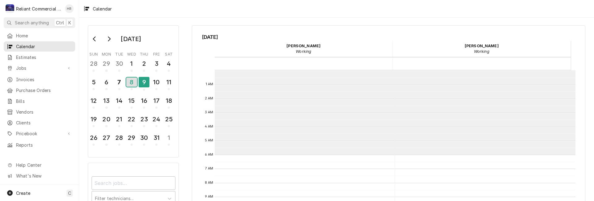
scroll to position [0, 0]
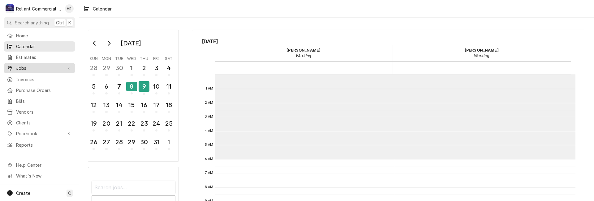
click at [21, 65] on span "Jobs" at bounding box center [39, 68] width 47 height 6
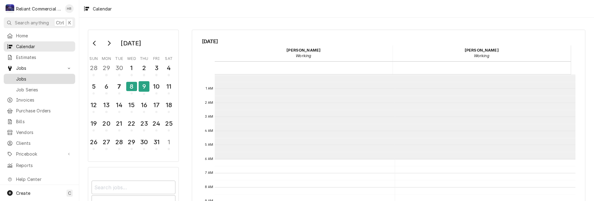
click at [26, 76] on span "Jobs" at bounding box center [44, 79] width 56 height 6
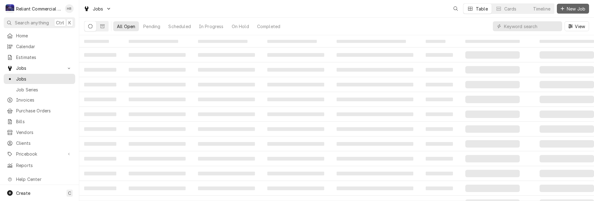
click at [573, 7] on span "New Job" at bounding box center [576, 9] width 21 height 6
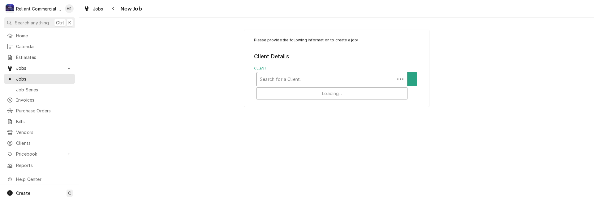
click at [288, 82] on div "Client" at bounding box center [326, 79] width 132 height 11
type input "fur"
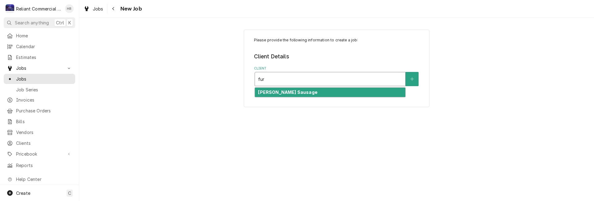
click at [278, 90] on strong "[PERSON_NAME] Sausage" at bounding box center [287, 92] width 59 height 5
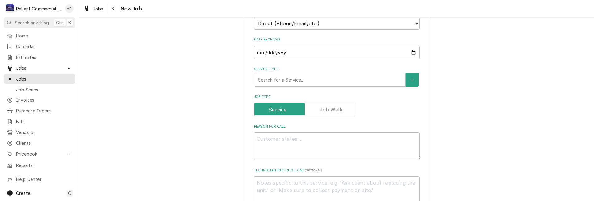
scroll to position [155, 0]
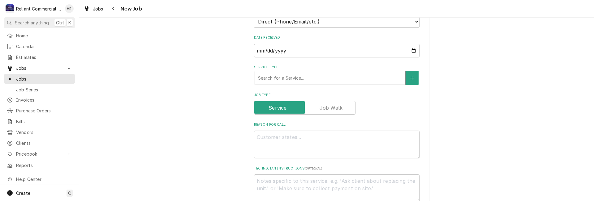
click at [319, 75] on div "Service Type" at bounding box center [330, 77] width 144 height 11
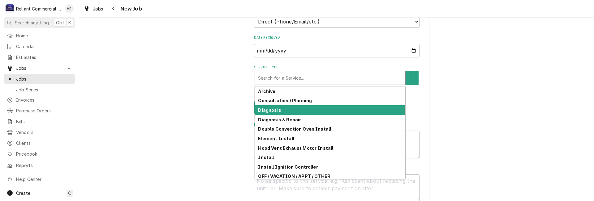
click at [281, 111] on div "Diagnosis" at bounding box center [330, 111] width 150 height 10
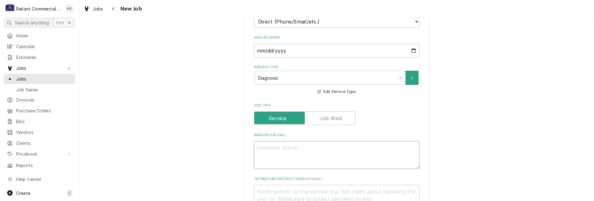
click at [328, 148] on textarea "Reason For Call" at bounding box center [337, 155] width 166 height 28
type textarea "x"
type textarea "I"
type textarea "x"
type textarea "Im"
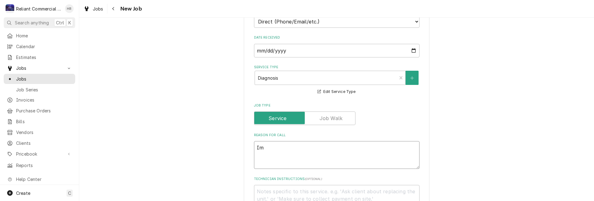
type textarea "x"
type textarea "Imp"
type textarea "x"
type textarea "Impe"
type textarea "x"
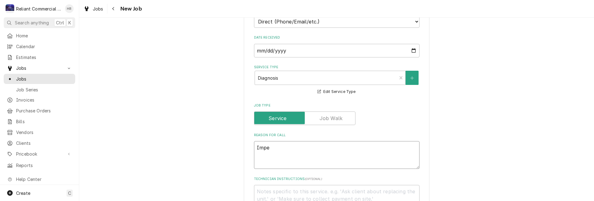
type textarea "Imper"
type textarea "x"
type textarea "Imperi"
type textarea "x"
type textarea "Imperia"
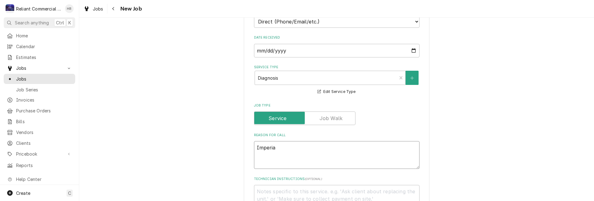
type textarea "x"
type textarea "Imperial"
type textarea "x"
type textarea "Imperial"
type textarea "x"
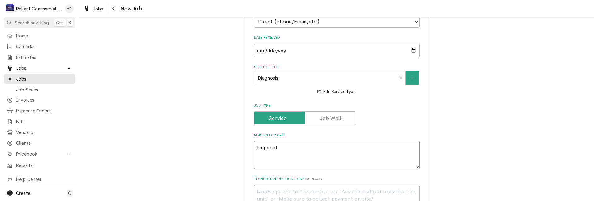
type textarea "Imperial o"
type textarea "x"
type textarea "Imperial ov"
type textarea "x"
type textarea "Imperial ove"
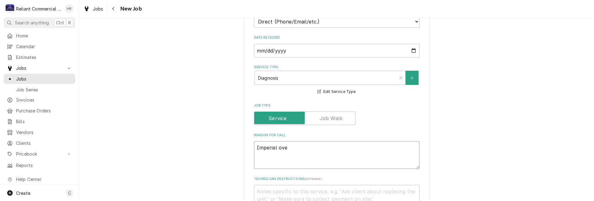
type textarea "x"
type textarea "Imperial oven"
type textarea "x"
type textarea "Imperial oven"
type textarea "x"
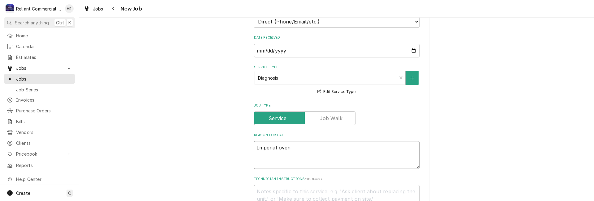
type textarea "Imperial oven p"
type textarea "x"
type textarea "Imperial oven pi"
type textarea "x"
type textarea "Imperial oven pil"
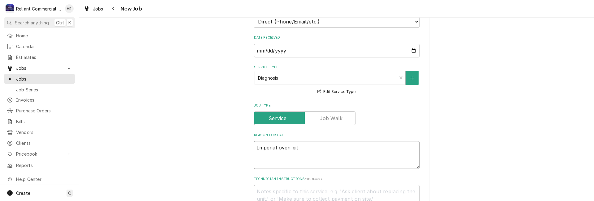
type textarea "x"
type textarea "Imperial oven pilo"
type textarea "x"
type textarea "Imperial oven pilot"
type textarea "x"
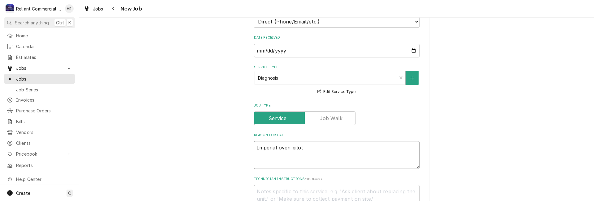
type textarea "Imperial oven pilot"
type textarea "x"
type textarea "Imperial oven pilot i"
type textarea "x"
type textarea "Imperial oven pilot is"
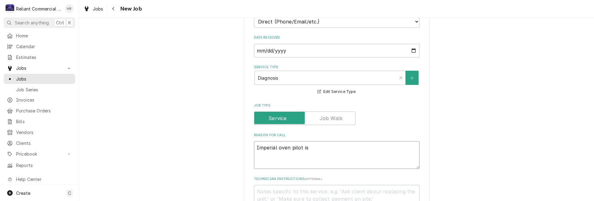
type textarea "x"
type textarea "Imperial oven pilot iss"
type textarea "x"
type textarea "Imperial oven pilot issu"
type textarea "x"
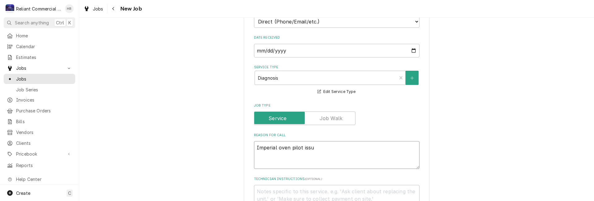
type textarea "Imperial oven pilot issue"
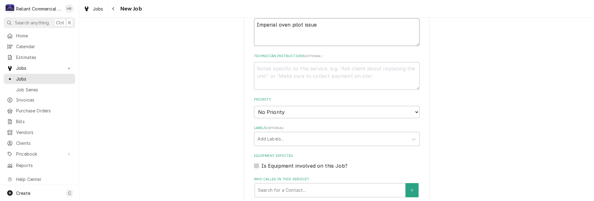
scroll to position [279, 0]
type textarea "x"
type textarea "Imperial oven pilot issue."
type textarea "x"
type textarea "Imperial oven pilot issue."
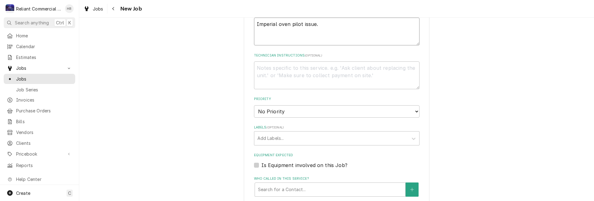
type textarea "x"
type textarea "Imperial oven pilot issue. S"
type textarea "x"
type textarea "Imperial oven pilot issue. Si"
type textarea "x"
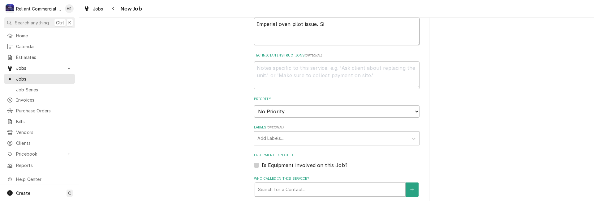
type textarea "Imperial oven pilot issue. Siz"
type textarea "x"
type textarea "Imperial oven pilot issue. Sizz"
type textarea "x"
type textarea "Imperial oven pilot issue. Sizzl"
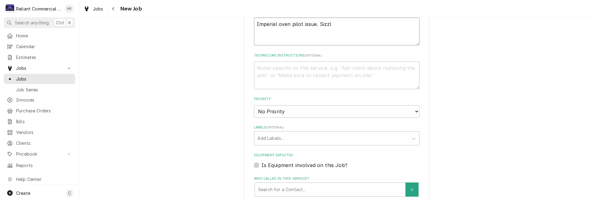
type textarea "x"
type textarea "Imperial oven pilot issue. Sizzls"
type textarea "x"
type textarea "Imperial oven pilot issue. Sizzl"
type textarea "x"
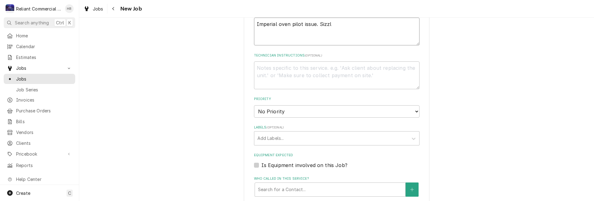
type textarea "Imperial oven pilot issue. Sizz"
type textarea "x"
type textarea "Imperial oven pilot issue. Siz"
type textarea "x"
type textarea "Imperial oven pilot issue. Si"
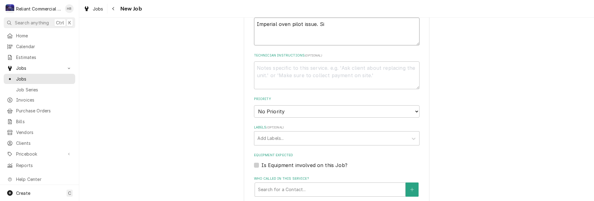
type textarea "x"
type textarea "Imperial oven pilot issue. S"
type textarea "x"
type textarea "Imperial oven pilot issue."
type textarea "x"
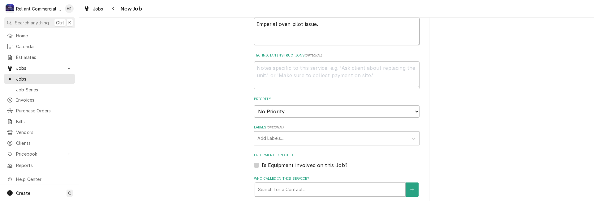
type textarea "Imperial oven pilot issue. S"
type textarea "x"
type textarea "Imperial oven pilot issue. Si"
type textarea "x"
type textarea "Imperial oven pilot issue. Siz"
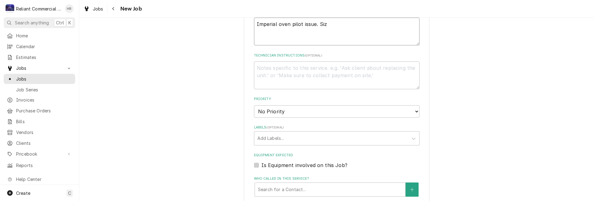
type textarea "x"
type textarea "Imperial oven pilot issue. Sizz"
type textarea "x"
type textarea "Imperial oven pilot issue. Sizzl"
type textarea "x"
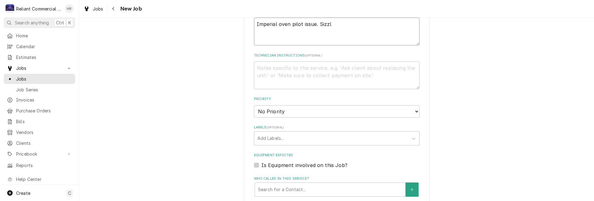
type textarea "Imperial oven pilot issue. Sizzle"
type textarea "x"
type textarea "Imperial oven pilot issue. Sizzles"
type textarea "x"
type textarea "Imperial oven pilot issue. Sizzles"
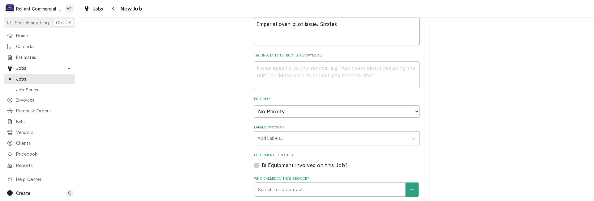
type textarea "x"
type textarea "Imperial oven pilot issue. Sizzles k"
type textarea "x"
type textarea "Imperial oven pilot issue. Sizzles ki"
type textarea "x"
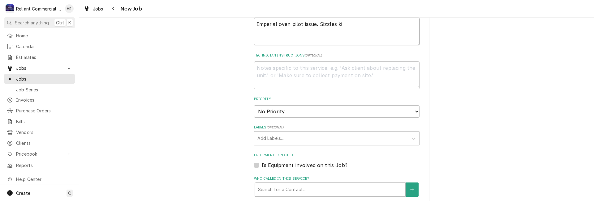
type textarea "Imperial oven pilot issue. Sizzles kit"
type textarea "x"
type textarea "Imperial oven pilot issue. Sizzles kitc"
type textarea "x"
type textarea "Imperial oven pilot issue. Sizzles kitch"
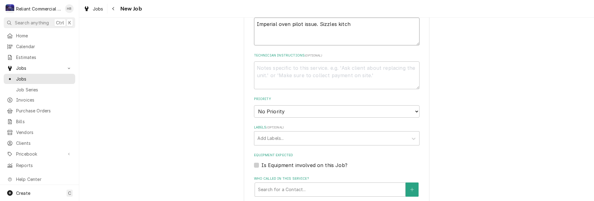
type textarea "x"
type textarea "Imperial oven pilot issue. Sizzles kitche"
type textarea "x"
type textarea "Imperial oven pilot issue. Sizzles kitchen"
type textarea "x"
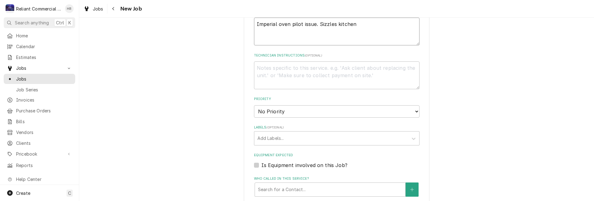
type textarea "Imperial oven pilot issue. Sizzles kitchen"
type textarea "x"
type textarea "Imperial oven pilot issue. Sizzles kitchen M"
type textarea "x"
type textarea "Imperial oven pilot issue. Sizzles kitchen Mi"
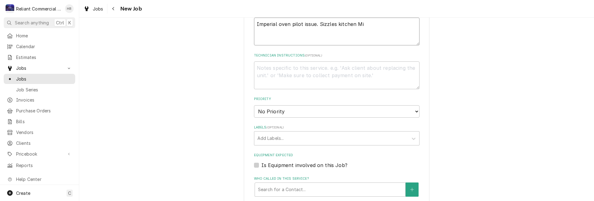
type textarea "x"
type textarea "Imperial oven pilot issue. Sizzles kitchen Mix"
type textarea "x"
type textarea "Imperial oven pilot issue. Sizzles kitchen Mixe"
type textarea "x"
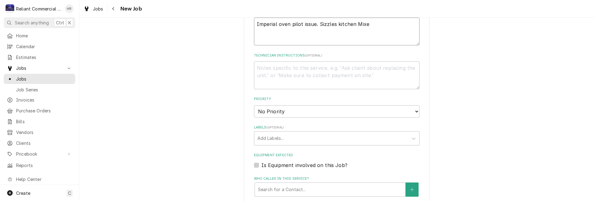
type textarea "Imperial oven pilot issue. Sizzles kitchen Mixer"
type textarea "x"
type textarea "Imperial oven pilot issue. Sizzles kitchen Mixer"
type textarea "x"
type textarea "Imperial oven pilot issue. Sizzles kitchen Mixer i"
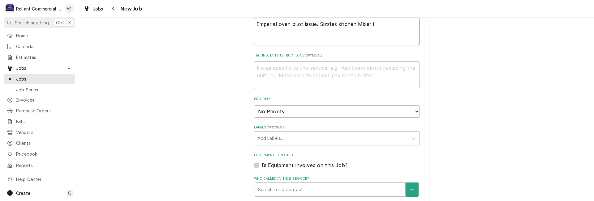
type textarea "x"
type textarea "Imperial oven pilot issue. Sizzles kitchen Mixer is"
type textarea "x"
type textarea "Imperial oven pilot issue. Sizzles kitchen Mixer iss"
type textarea "x"
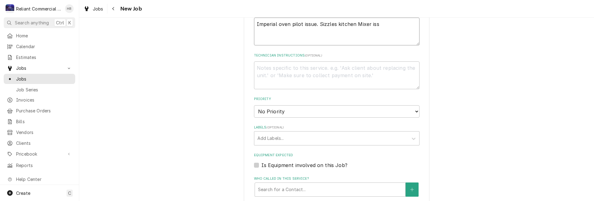
type textarea "Imperial oven pilot issue. Sizzles kitchen Mixer issu"
type textarea "x"
type textarea "Imperial oven pilot issue. Sizzles kitchen Mixer issue"
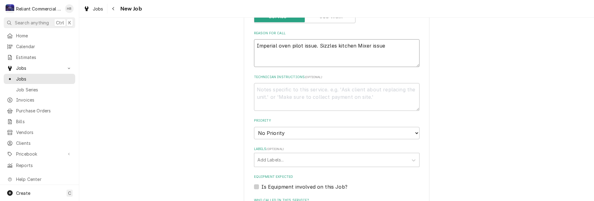
scroll to position [248, 0]
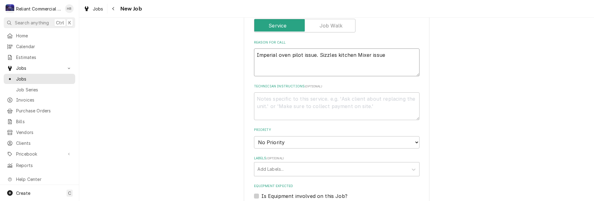
type textarea "x"
type textarea "Imperial oven pilot issue. Sizzles kitchen Mixer issu"
type textarea "x"
type textarea "Imperial oven pilot issue. Sizzles kitchen Mixer iss"
type textarea "x"
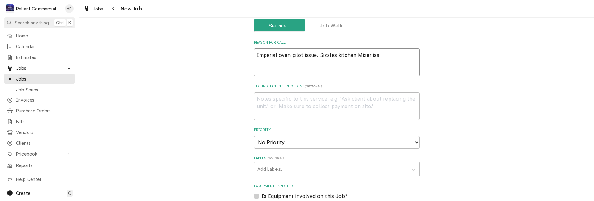
type textarea "Imperial oven pilot issue. Sizzles kitchen Mixer is"
type textarea "x"
type textarea "Imperial oven pilot issue. Sizzles kitchen Mixer i"
type textarea "x"
type textarea "Imperial oven pilot issue. Sizzles kitchen Mixer"
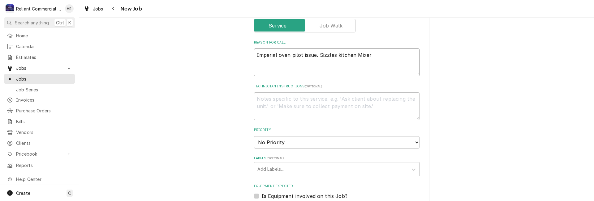
type textarea "x"
type textarea "Imperial oven pilot issue. Sizzles kitchen Mixer"
type textarea "x"
type textarea "Imperial oven pilot issue. Sizzles kitchen Mixe"
type textarea "x"
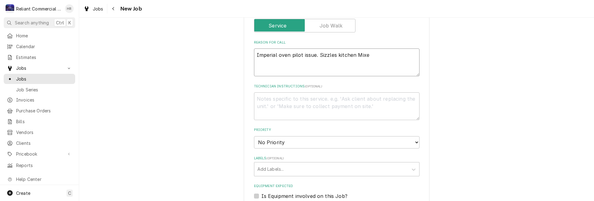
type textarea "Imperial oven pilot issue. Sizzles kitchen Mix"
type textarea "x"
type textarea "Imperial oven pilot issue. Sizzles kitchen Mi"
type textarea "x"
type textarea "Imperial oven pilot issue. Sizzles kitchen M"
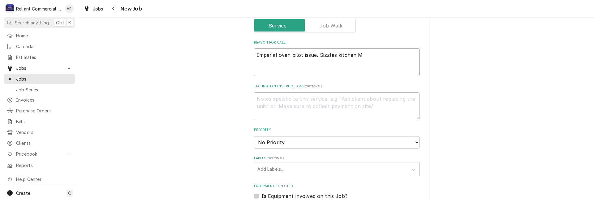
type textarea "x"
type textarea "Imperial oven pilot issue. Sizzles kitchen"
type textarea "x"
type textarea "Imperial oven pilot issue. Sizzles kitchen"
type textarea "x"
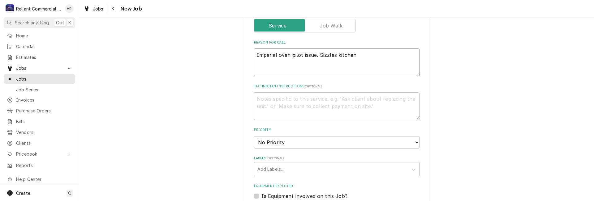
type textarea "Imperial oven pilot issue. Sizzles kitche"
type textarea "x"
type textarea "Imperial oven pilot issue. Sizzles kitch"
type textarea "x"
type textarea "Imperial oven pilot issue. Sizzles kitc"
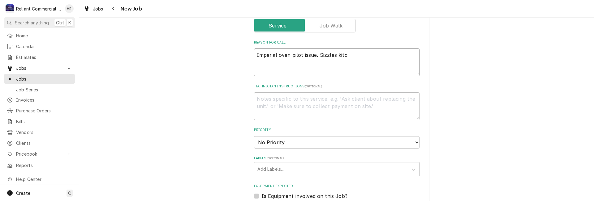
type textarea "x"
type textarea "Imperial oven pilot issue. Sizzles kit"
type textarea "x"
type textarea "Imperial oven pilot issue. Sizzles ki"
type textarea "x"
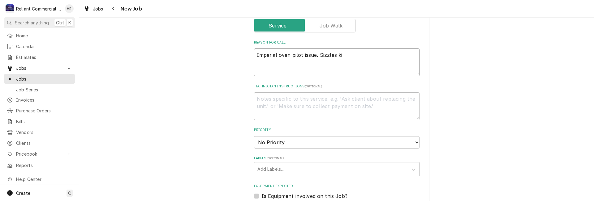
type textarea "Imperial oven pilot issue. Sizzles k"
type textarea "x"
type textarea "Imperial oven pilot issue. Sizzles"
type textarea "x"
type textarea "Imperial oven pilot issue. Sizzles"
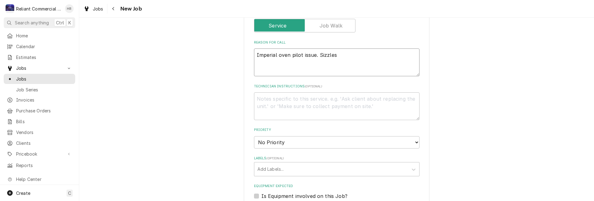
type textarea "x"
type textarea "Imperial oven pilot issue. Sizzle"
type textarea "x"
type textarea "Imperial oven pilot issue. Sizz"
type textarea "x"
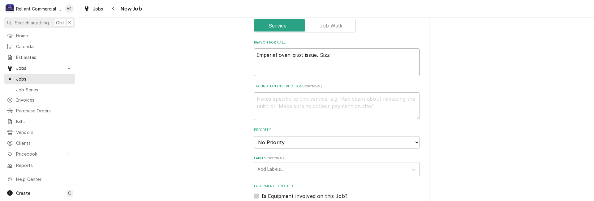
type textarea "Imperial oven pilot issue. Siz"
type textarea "x"
type textarea "Imperial oven pilot issue. Si"
type textarea "x"
type textarea "Imperial oven pilot issue. S"
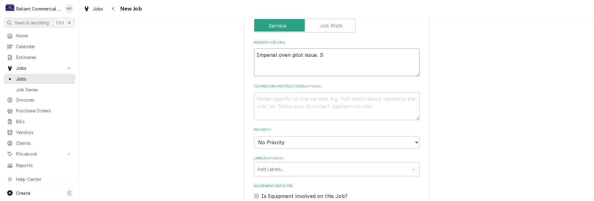
type textarea "x"
type textarea "Imperial oven pilot issue."
type textarea "x"
type textarea "Imperial oven pilot issue. C"
type textarea "x"
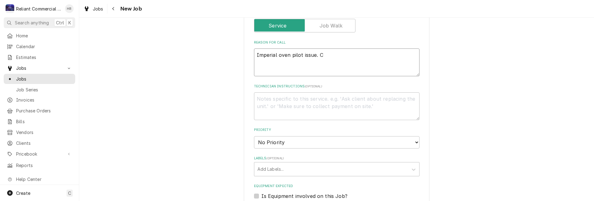
type textarea "Imperial oven pilot issue. Ch"
type textarea "x"
type textarea "Imperial oven pilot issue. Che"
type textarea "x"
type textarea "Imperial oven pilot issue. Chec"
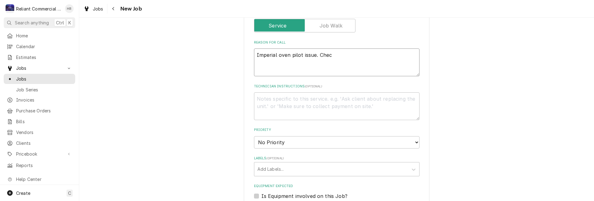
type textarea "x"
type textarea "Imperial oven pilot issue. Check"
type textarea "x"
type textarea "Imperial oven pilot issue. Check"
type textarea "x"
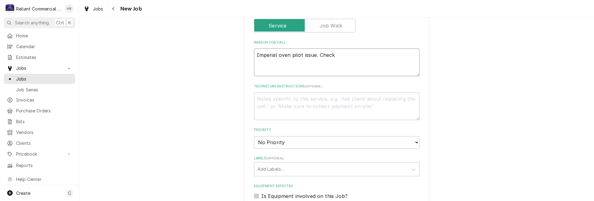
type textarea "Imperial oven pilot issue. Check o"
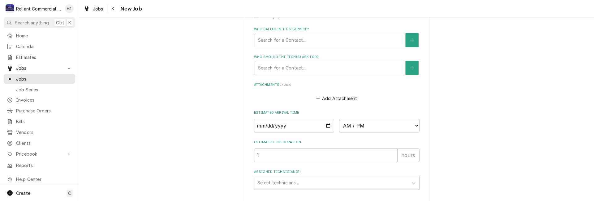
scroll to position [433, 0]
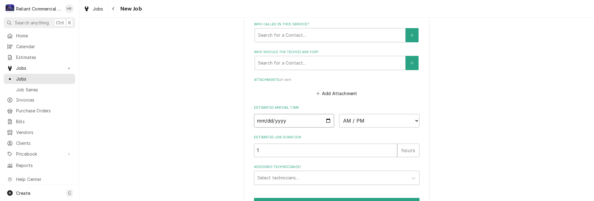
click at [329, 122] on input "Date" at bounding box center [294, 121] width 80 height 14
click at [324, 122] on input "Date" at bounding box center [294, 121] width 80 height 14
click at [411, 122] on select "AM / PM 6:00 AM 6:15 AM 6:30 AM 6:45 AM 7:00 AM 7:15 AM 7:30 AM 7:45 AM 8:00 AM…" at bounding box center [379, 121] width 80 height 14
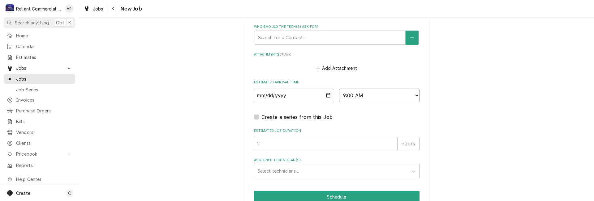
scroll to position [489, 0]
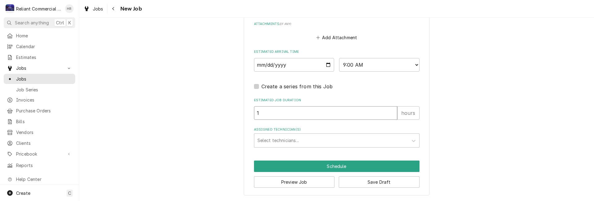
click at [291, 117] on input "1" at bounding box center [325, 113] width 143 height 14
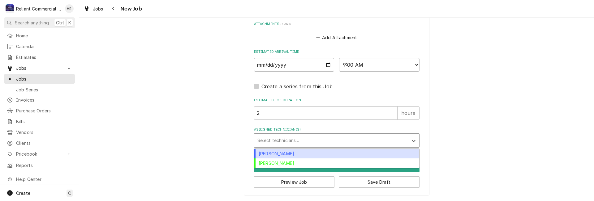
click at [321, 137] on div "Assigned Technician(s)" at bounding box center [332, 140] width 148 height 11
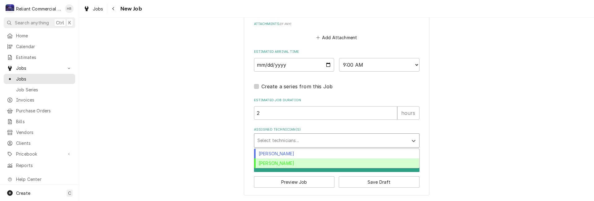
click at [297, 162] on div "Heath Reed" at bounding box center [336, 164] width 165 height 10
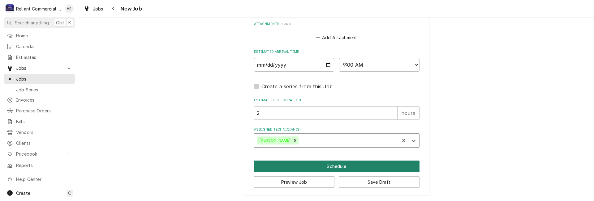
click at [363, 165] on button "Schedule" at bounding box center [337, 166] width 166 height 11
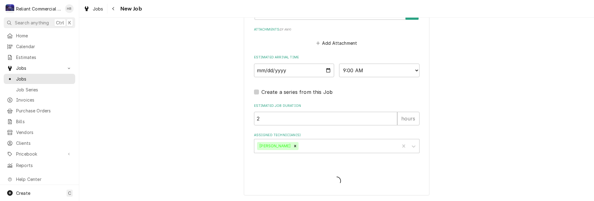
scroll to position [484, 0]
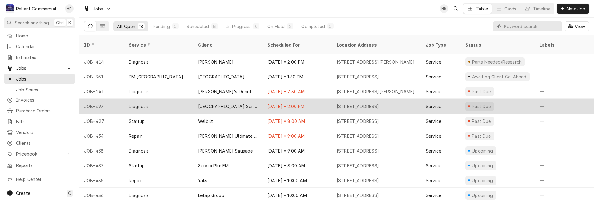
click at [319, 99] on div "Sep 26 • 2:00 PM" at bounding box center [296, 106] width 69 height 15
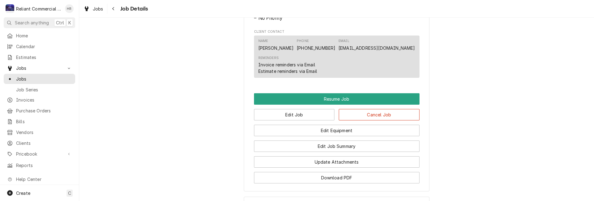
scroll to position [371, 0]
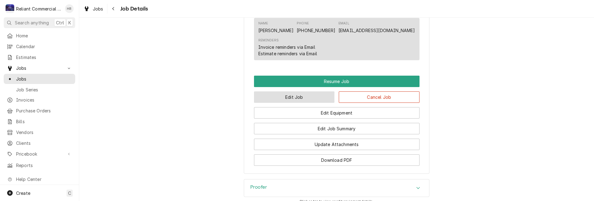
click at [311, 103] on button "Edit Job" at bounding box center [294, 97] width 81 height 11
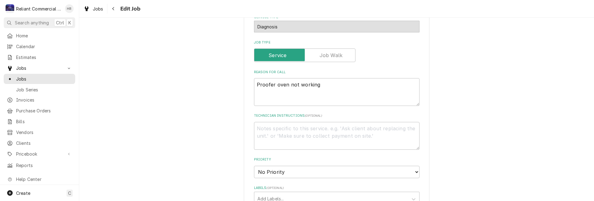
scroll to position [186, 0]
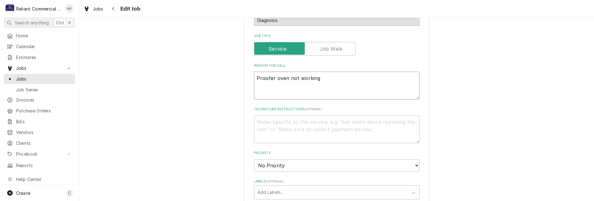
click at [340, 87] on textarea "Proofer oven not working" at bounding box center [337, 86] width 166 height 28
type textarea "x"
type textarea "Proofer oven not working,"
type textarea "x"
type textarea "Proofer oven not working,"
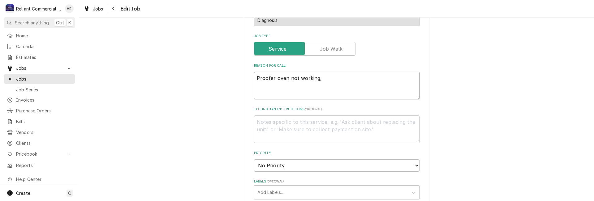
type textarea "x"
type textarea "Proofer oven not working, L"
type textarea "x"
type textarea "Proofer oven not working, Lo"
type textarea "x"
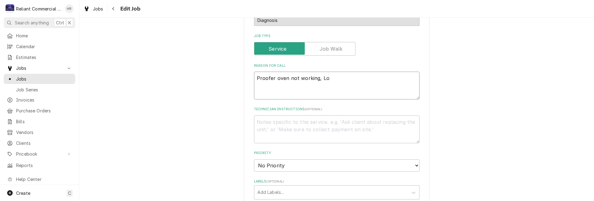
type textarea "Proofer oven not working, Low"
type textarea "x"
type textarea "Proofer oven not working, [PERSON_NAME]"
type textarea "x"
type textarea "Proofer oven not working, Lower"
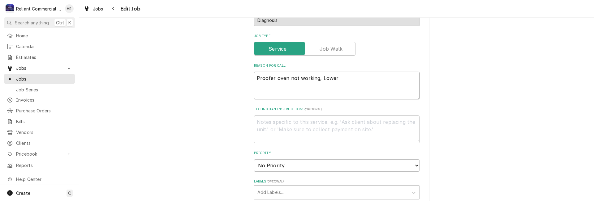
type textarea "x"
type textarea "Proofer oven not working, Lower"
type textarea "x"
type textarea "Proofer oven not working, Lower c"
type textarea "x"
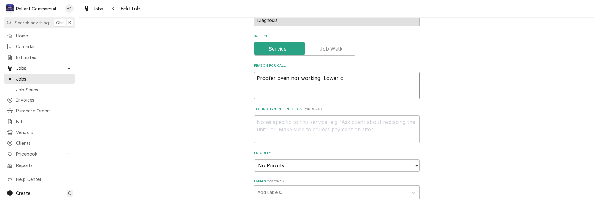
type textarea "Proofer oven not working, Lower co"
type textarea "x"
type textarea "Proofer oven not working, Lower con"
type textarea "x"
type textarea "Proofer oven not working, Lower conv"
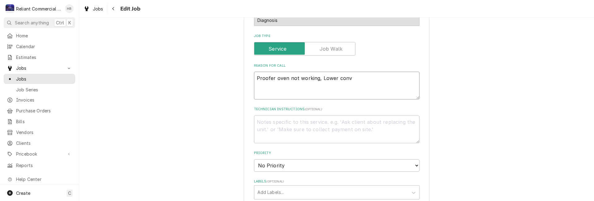
type textarea "x"
type textarea "Proofer oven not working, Lower conve"
type textarea "x"
type textarea "Proofer oven not working, Lower convec"
type textarea "x"
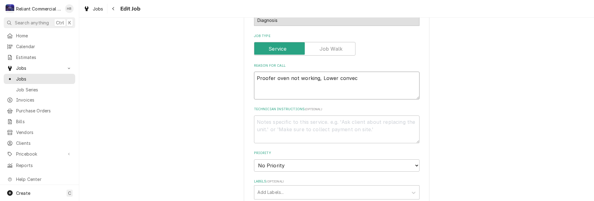
type textarea "Proofer oven not working, Lower convect"
type textarea "x"
type textarea "Proofer oven not working, Lower convecti"
type textarea "x"
type textarea "Proofer oven not working, Lower convectio"
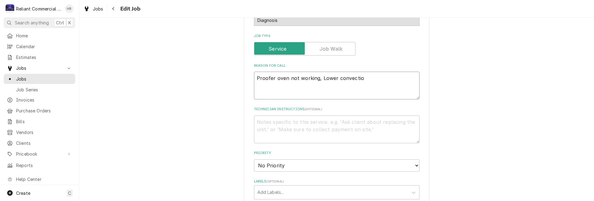
type textarea "x"
type textarea "Proofer oven not working, Lower convection"
type textarea "x"
type textarea "Proofer oven not working, Lower convection"
type textarea "x"
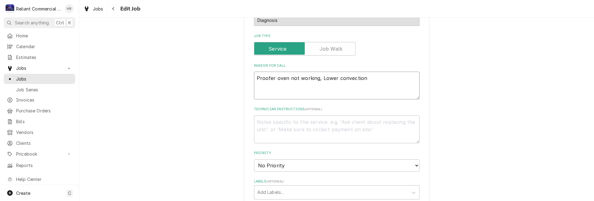
type textarea "Proofer oven not working, Lower convection"
type textarea "x"
type textarea "Proofer oven not working, Lower convectio"
type textarea "x"
type textarea "Proofer oven not working, Lower convecti"
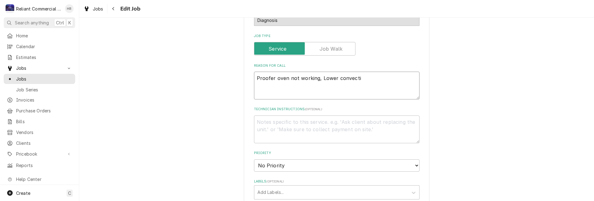
type textarea "x"
type textarea "Proofer oven not working, Lower convect"
type textarea "x"
type textarea "Proofer oven not working, Lower convec"
type textarea "x"
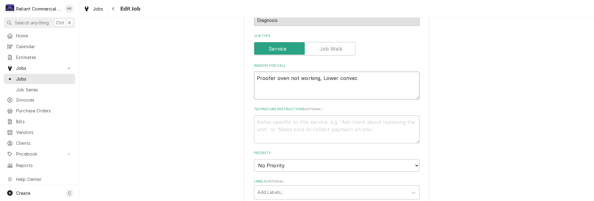
type textarea "Proofer oven not working, Lower conve"
type textarea "x"
type textarea "Proofer oven not working, Lower conv"
type textarea "x"
type textarea "Proofer oven not working, Lower con"
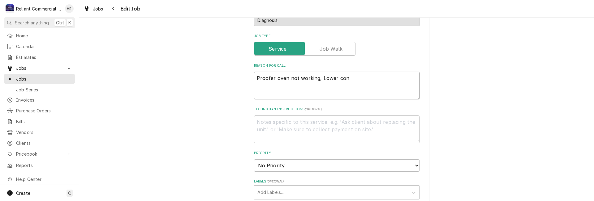
type textarea "x"
type textarea "Proofer oven not working, Lower co"
type textarea "x"
type textarea "Proofer oven not working, Lower c"
type textarea "x"
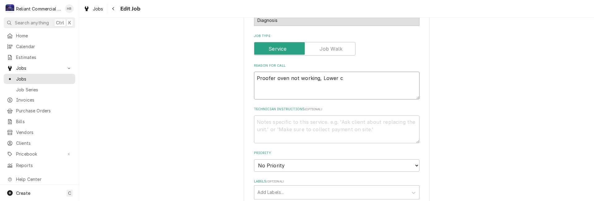
type textarea "Proofer oven not working, Lower"
type textarea "x"
type textarea "Proofer oven not working, Lower C"
type textarea "x"
type textarea "Proofer oven not working, Lower Co"
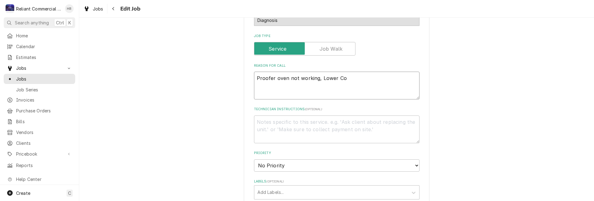
type textarea "x"
type textarea "Proofer oven not working, Lower Con"
type textarea "x"
type textarea "Proofer oven not working, Lower Conv"
type textarea "x"
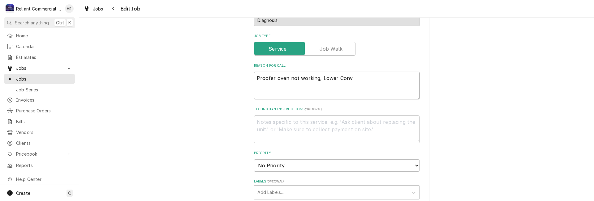
type textarea "Proofer oven not working, Lower Conve"
type textarea "x"
type textarea "Proofer oven not working, Lower Convec"
type textarea "x"
type textarea "Proofer oven not working, Lower Convect"
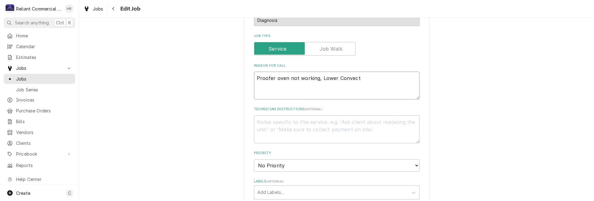
type textarea "x"
type textarea "Proofer oven not working, Lower Convecti"
type textarea "x"
type textarea "Proofer oven not working, Lower Convectio"
type textarea "x"
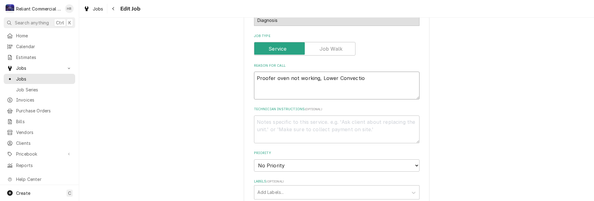
type textarea "Proofer oven not working, Lower Convection"
type textarea "x"
type textarea "Proofer oven not working, Lower Convection"
type textarea "x"
type textarea "Proofer oven not working, Lower Convection O"
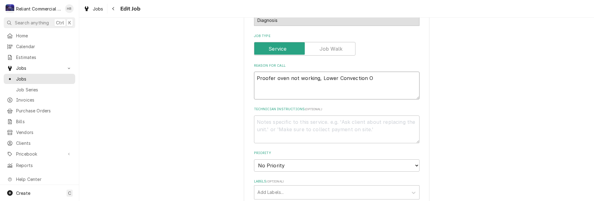
type textarea "x"
type textarea "Proofer oven not working, Lower Convection Ov"
type textarea "x"
type textarea "Proofer oven not working, Lower Convection Ove"
type textarea "x"
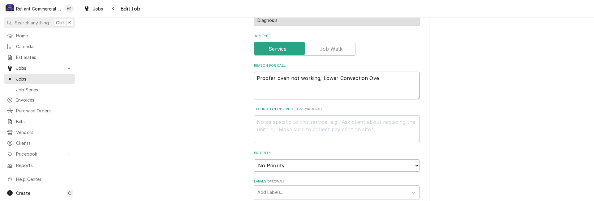
type textarea "Proofer oven not working, Lower Convection Oven"
type textarea "x"
type textarea "Proofer oven not working, Lower Convection Oven"
type textarea "x"
type textarea "Proofer oven not working, Lower Convection Oven n"
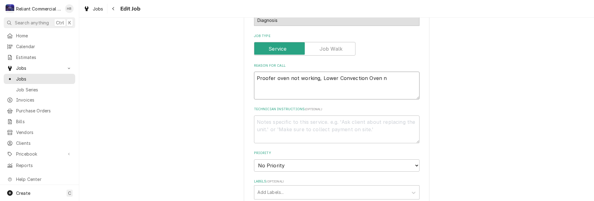
type textarea "x"
type textarea "Proofer oven not working, Lower Convection Oven no"
type textarea "x"
type textarea "Proofer oven not working, Lower Convection Oven not"
type textarea "x"
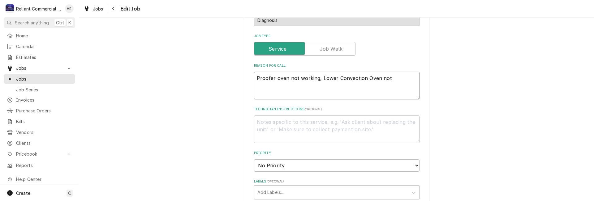
type textarea "Proofer oven not working, Lower Convection Oven not"
type textarea "x"
type textarea "Proofer oven not working, Lower Convection Oven not w"
type textarea "x"
type textarea "Proofer oven not working, Lower Convection Oven not wo"
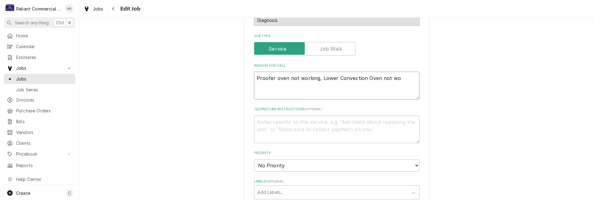
type textarea "x"
type textarea "Proofer oven not working, Lower Convection Oven not wor"
type textarea "x"
type textarea "Proofer oven not working, Lower Convection Oven not work"
type textarea "x"
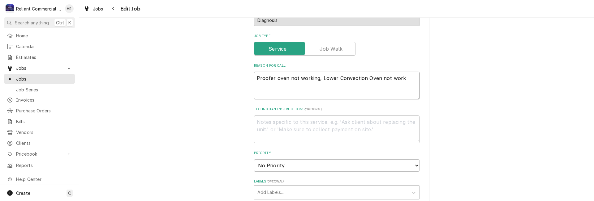
type textarea "Proofer oven not working, Lower Convection Oven not worki"
type textarea "x"
type textarea "Proofer oven not working, Lower Convection Oven not workin"
type textarea "x"
type textarea "Proofer oven not working, Lower Convection Oven not working"
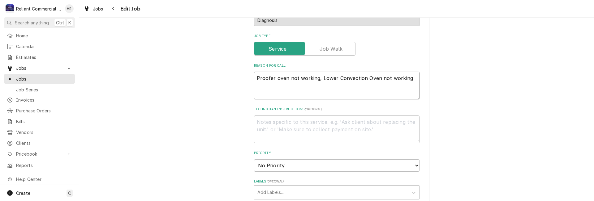
type textarea "x"
type textarea "Proofer oven not working, Lower Convection Oven not working"
type textarea "x"
type textarea "Proofer oven not working, Lower Convection Oven not working"
type textarea "x"
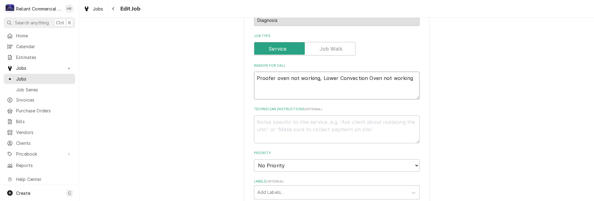
type textarea "Proofer oven not working, Lower Convection Oven not working,"
type textarea "x"
type textarea "Proofer oven not working, Lower Convection Oven not working,"
type textarea "x"
type textarea "Proofer oven not working, Lower Convection Oven not working, C"
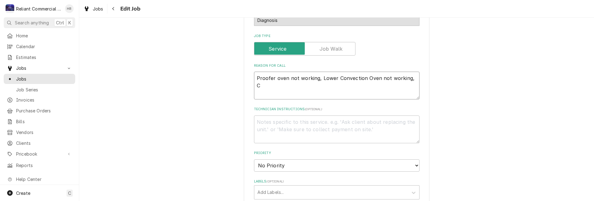
type textarea "x"
type textarea "Proofer oven not working, Lower Convection Oven not working, Ch"
type textarea "x"
type textarea "Proofer oven not working, Lower Convection Oven not working, Che"
type textarea "x"
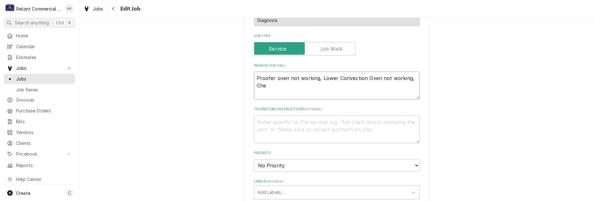
type textarea "Proofer oven not working, Lower Convection Oven not working, Chec"
type textarea "x"
type textarea "Proofer oven not working, Lower Convection Oven not working, Check"
type textarea "x"
type textarea "Proofer oven not working, Lower Convection Oven not working, Check"
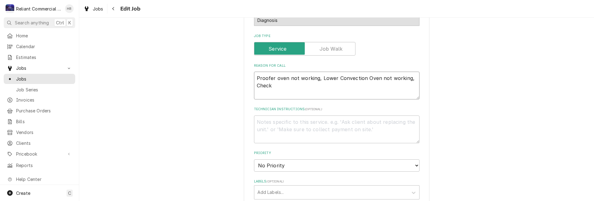
type textarea "x"
type textarea "Proofer oven not working, Lower Convection Oven not working, Check I"
type textarea "x"
type textarea "Proofer oven not working, Lower Convection Oven not working, Check Ic"
type textarea "x"
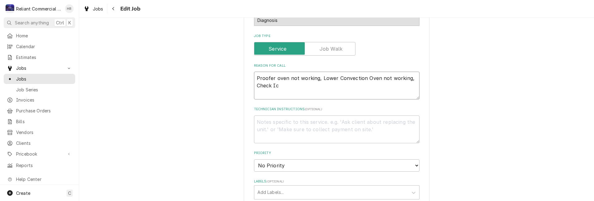
type textarea "Proofer oven not working, Lower Convection Oven not working, Check Ice"
type textarea "x"
type textarea "Proofer oven not working, Lower Convection Oven not working, Check Ice"
type textarea "x"
type textarea "Proofer oven not working, Lower Convection Oven not working, Check Ice M"
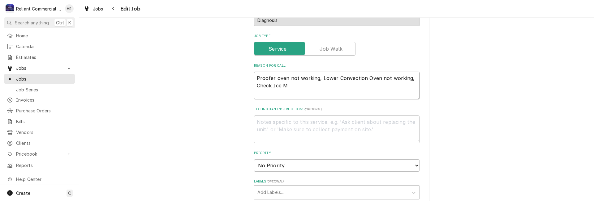
type textarea "x"
type textarea "Proofer oven not working, Lower Convection Oven not working, Check Ice Ma"
type textarea "x"
type textarea "Proofer oven not working, Lower Convection Oven not working, Check Ice Mac"
type textarea "x"
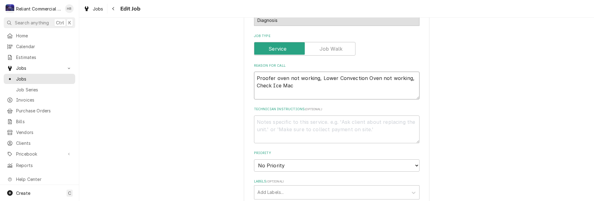
type textarea "Proofer oven not working, Lower Convection Oven not working, Check Ice Macj"
type textarea "x"
type textarea "Proofer oven not working, Lower Convection Oven not working, Check Ice Mac"
type textarea "x"
type textarea "Proofer oven not working, Lower Convection Oven not working, Check Ice Mach"
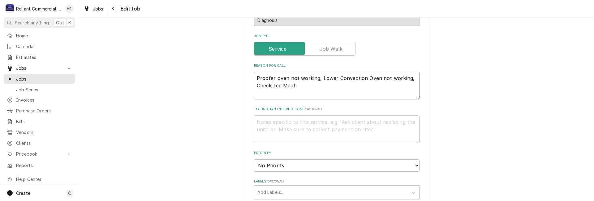
type textarea "x"
type textarea "Proofer oven not working, Lower Convection Oven not working, Check Ice Machi"
type textarea "x"
type textarea "Proofer oven not working, Lower Convection Oven not working, Check Ice Machin"
type textarea "x"
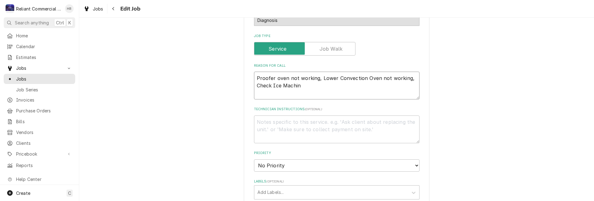
type textarea "Proofer oven not working, Lower Convection Oven not working, Check Ice Machine"
type textarea "x"
type textarea "Proofer oven not working, Lower Convection Oven not working, Check Ice Machine,"
type textarea "x"
type textarea "Proofer oven not working, Lower Convection Oven not working, Check Ice Machine,"
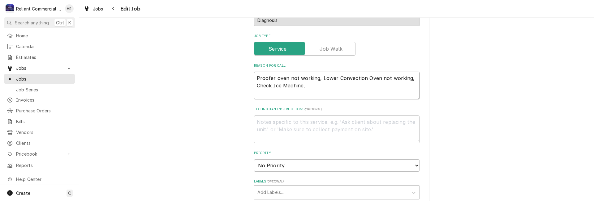
type textarea "x"
type textarea "Proofer oven not working, Lower Convection Oven not working, Check Ice Machine,…"
type textarea "x"
type textarea "Proofer oven not working, Lower Convection Oven not working, Check Ice Machine,…"
type textarea "x"
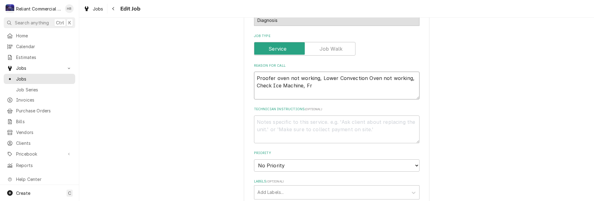
type textarea "Proofer oven not working, Lower Convection Oven not working, Check Ice Machine,…"
type textarea "x"
type textarea "Proofer oven not working, Lower Convection Oven not working, Check Ice Machine,…"
type textarea "x"
type textarea "Proofer oven not working, Lower Convection Oven not working, Check Ice Machine,…"
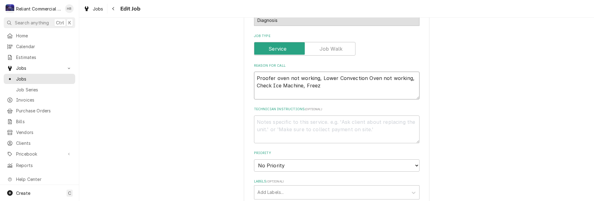
type textarea "x"
type textarea "Proofer oven not working, Lower Convection Oven not working, Check Ice Machine,…"
type textarea "x"
type textarea "Proofer oven not working, Lower Convection Oven not working, Check Ice Machine,…"
type textarea "x"
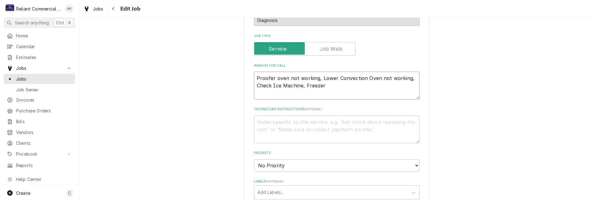
type textarea "Proofer oven not working, Lower Convection Oven not working, Check Ice Machine,…"
type textarea "x"
type textarea "Proofer oven not working, Lower Convection Oven not working, Check Ice Machine,…"
type textarea "x"
type textarea "Proofer oven not working, Lower Convection Oven not working, Check Ice Machine,…"
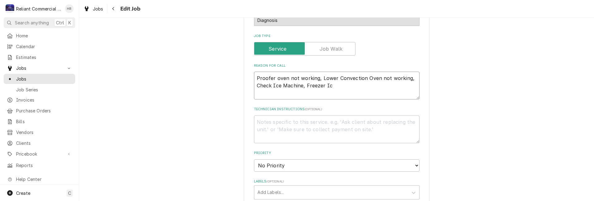
type textarea "x"
type textarea "Proofer oven not working, Lower Convection Oven not working, Check Ice Machine,…"
type textarea "x"
type textarea "Proofer oven not working, Lower Convection Oven not working, Check Ice Machine,…"
type textarea "x"
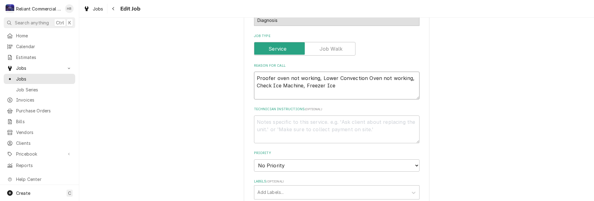
type textarea "Proofer oven not working, Lower Convection Oven not working, Check Ice Machine,…"
type textarea "x"
type textarea "Proofer oven not working, Lower Convection Oven not working, Check Ice Machine,…"
type textarea "x"
type textarea "Proofer oven not working, Lower Convection Oven not working, Check Ice Machine,…"
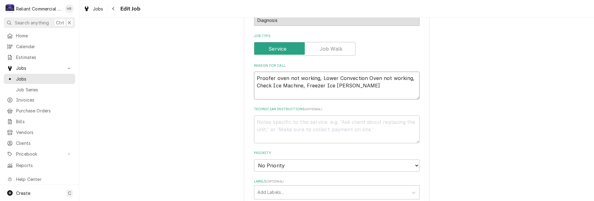
type textarea "x"
type textarea "Proofer oven not working, Lower Convection Oven not working, Check Ice Machine,…"
type textarea "x"
type textarea "Proofer oven not working, Lower Convection Oven not working, Check Ice Machine,…"
type textarea "x"
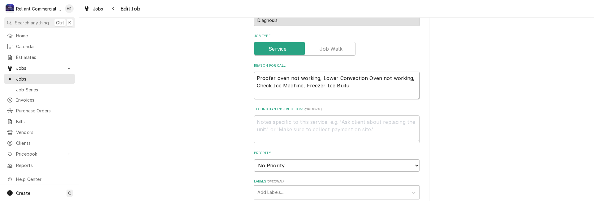
type textarea "Proofer oven not working, Lower Convection Oven not working, Check Ice Machine,…"
click at [342, 85] on textarea "Proofer oven not working, Lower Convection Oven not working, Check Ice Machine,…" at bounding box center [337, 86] width 166 height 28
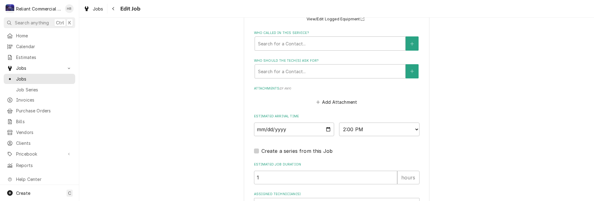
scroll to position [433, 0]
click at [328, 129] on input "2025-09-26" at bounding box center [294, 129] width 80 height 14
click at [324, 128] on input "2025-09-29" at bounding box center [294, 129] width 80 height 14
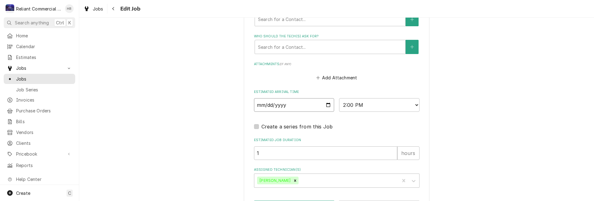
scroll to position [481, 0]
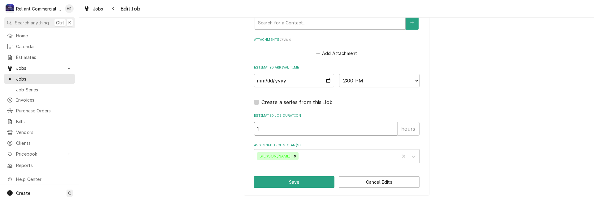
drag, startPoint x: 310, startPoint y: 128, endPoint x: 255, endPoint y: 130, distance: 55.7
click at [254, 130] on input "1" at bounding box center [325, 129] width 143 height 14
click at [286, 183] on button "Save" at bounding box center [294, 182] width 81 height 11
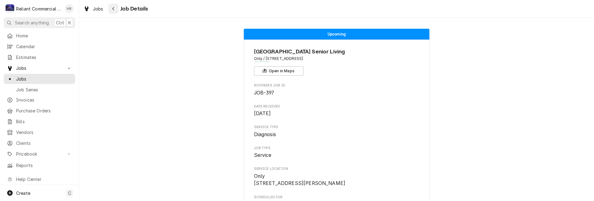
click at [115, 10] on div "Navigate back" at bounding box center [113, 9] width 6 height 6
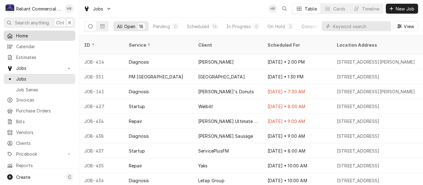
click at [19, 34] on span "Home" at bounding box center [44, 35] width 56 height 6
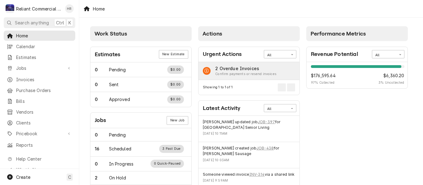
click at [284, 75] on div "2 Overdue Invoices Confirm payments or resend invoices" at bounding box center [248, 71] width 101 height 18
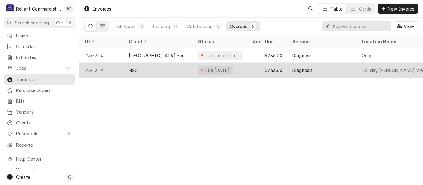
click at [155, 72] on div "NSC" at bounding box center [158, 70] width 69 height 15
